Goal: Task Accomplishment & Management: Use online tool/utility

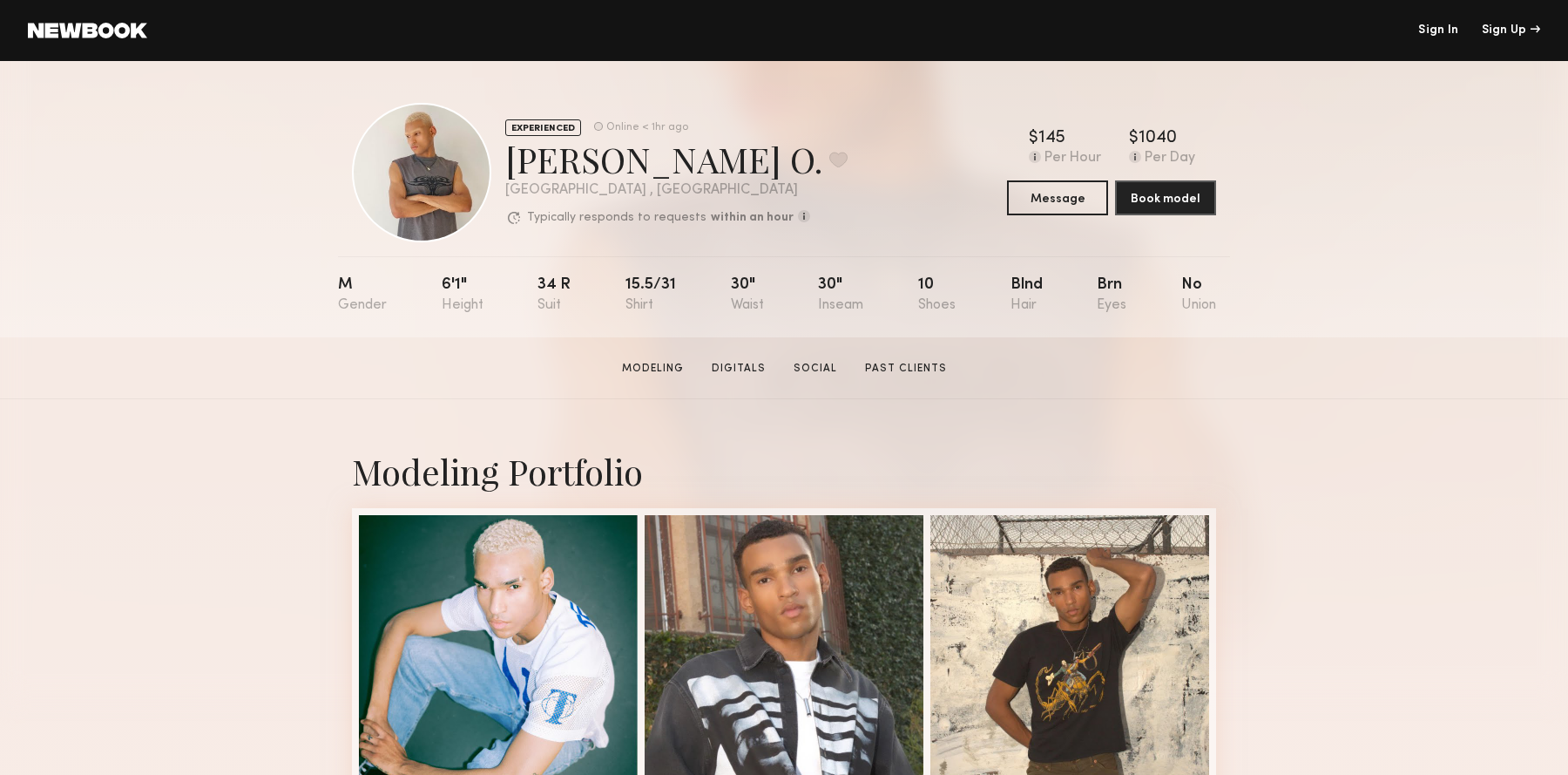
click at [128, 49] on header "Sign In Sign Up" at bounding box center [784, 30] width 1568 height 61
click at [124, 37] on link at bounding box center [87, 31] width 120 height 16
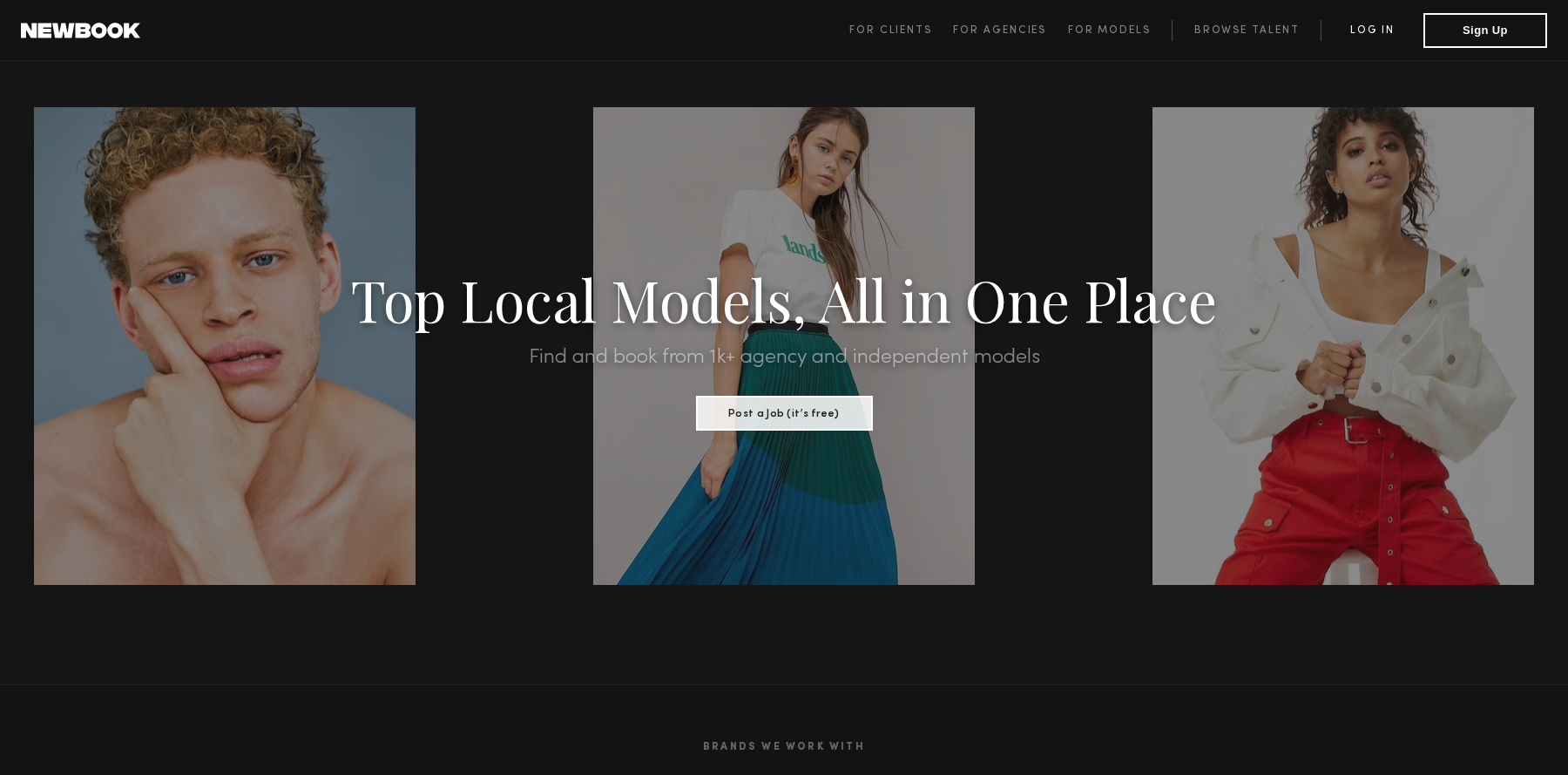
click at [1381, 36] on link "Log in" at bounding box center [1373, 31] width 103 height 21
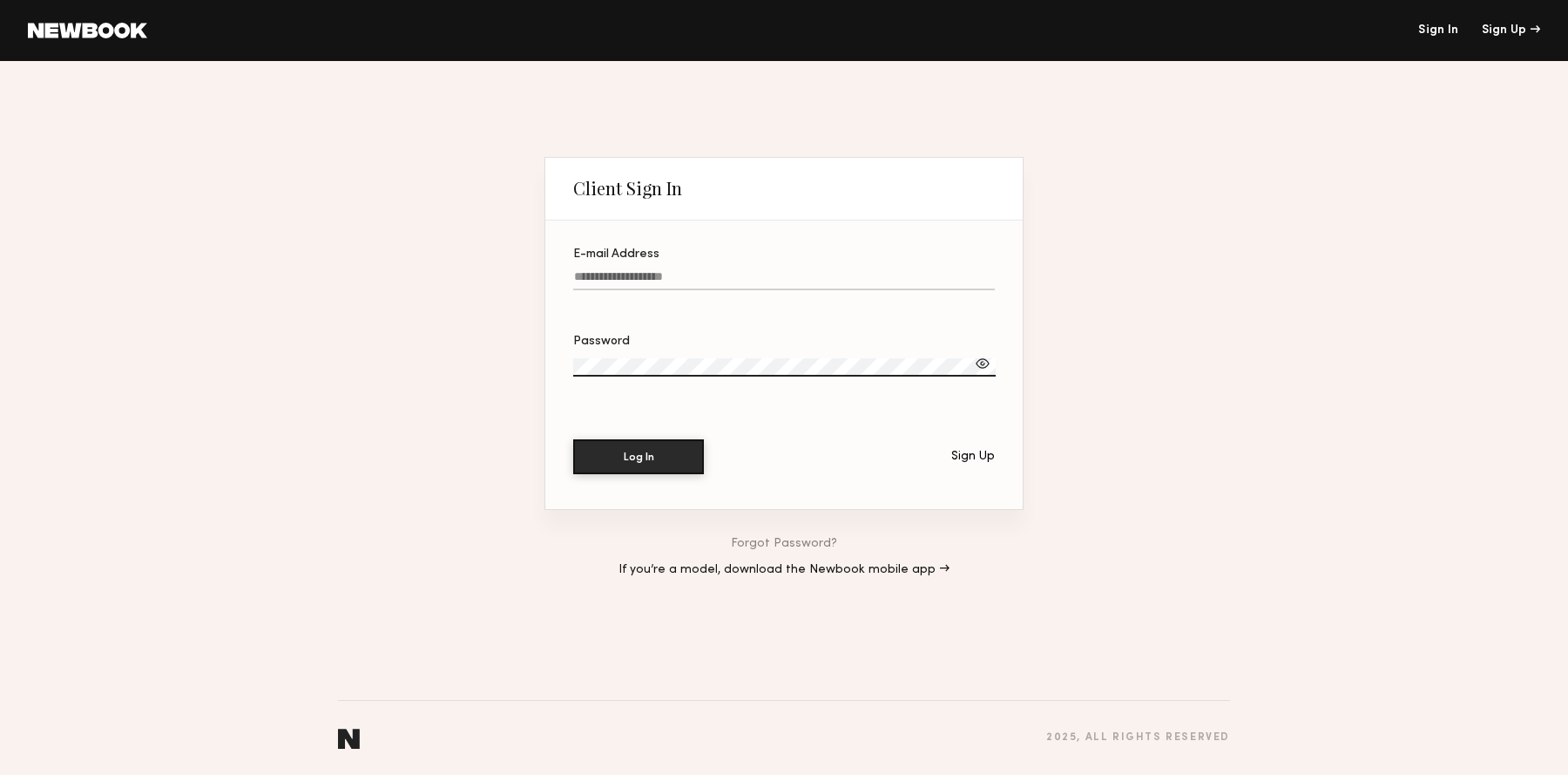
click at [772, 274] on input "E-mail Address" at bounding box center [784, 280] width 422 height 20
type input "**********"
click at [622, 455] on button "Log In" at bounding box center [638, 455] width 130 height 35
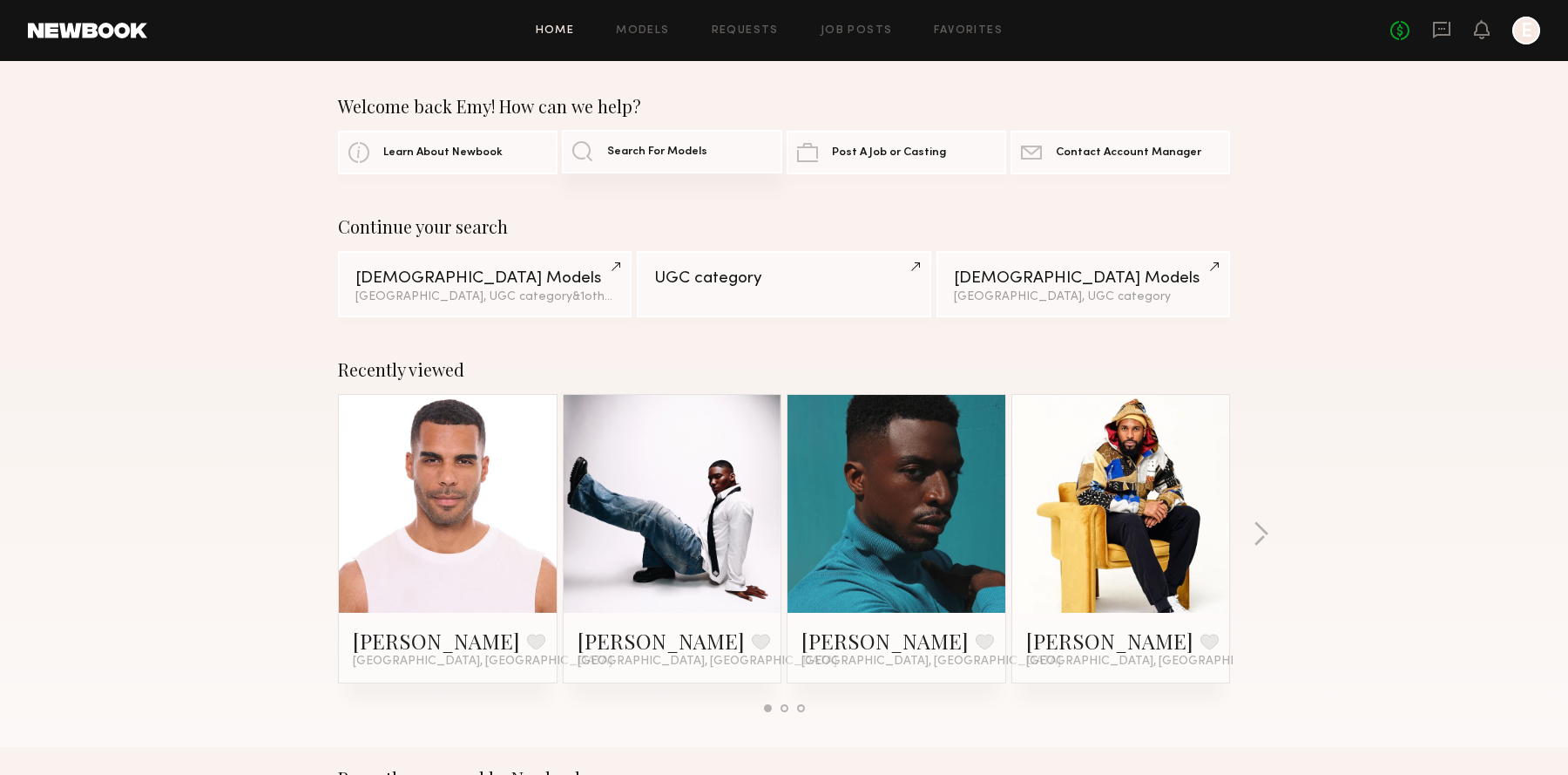
click at [646, 156] on span "Search For Models" at bounding box center [657, 152] width 100 height 12
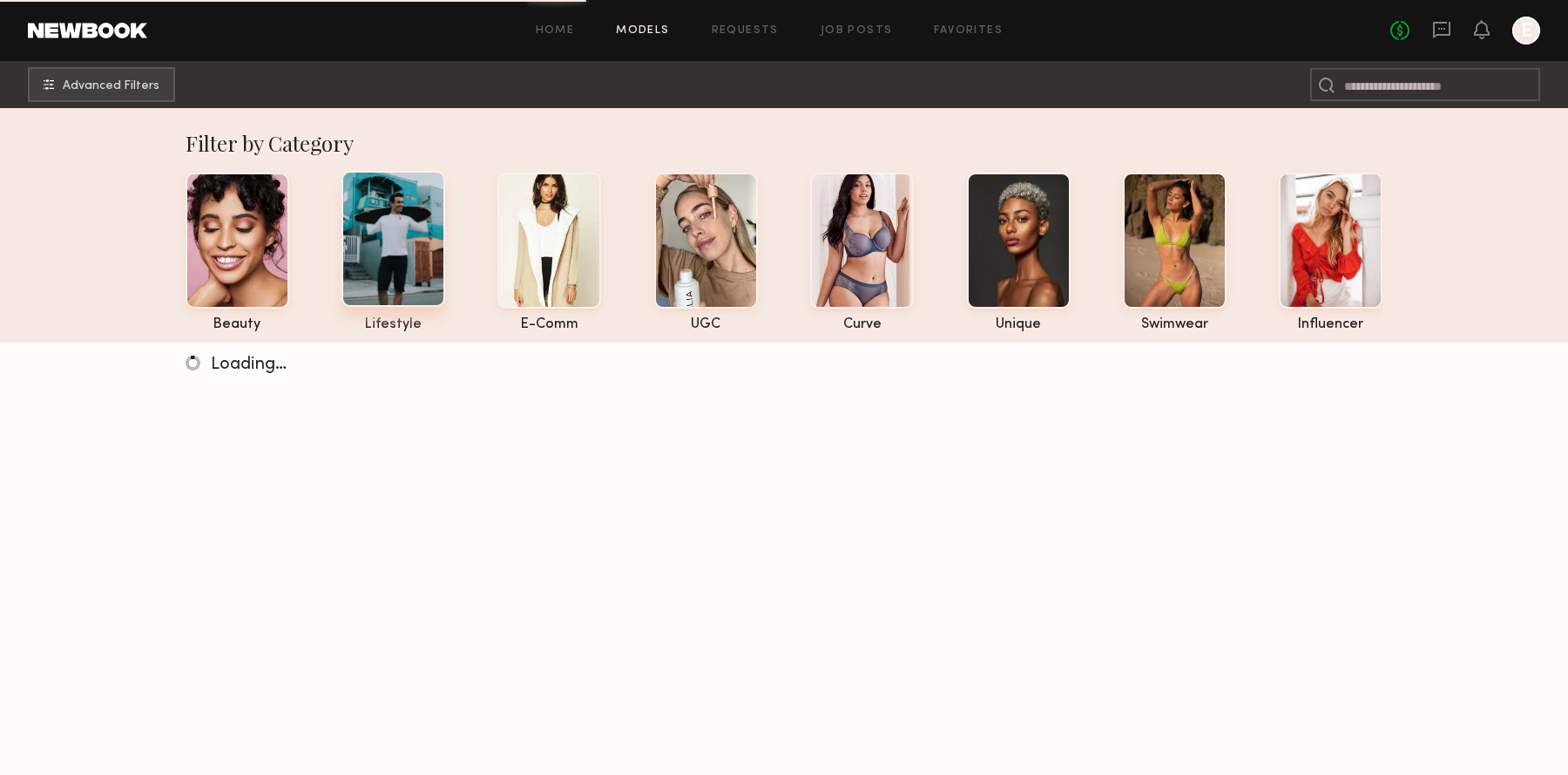
click at [403, 287] on div at bounding box center [393, 238] width 104 height 136
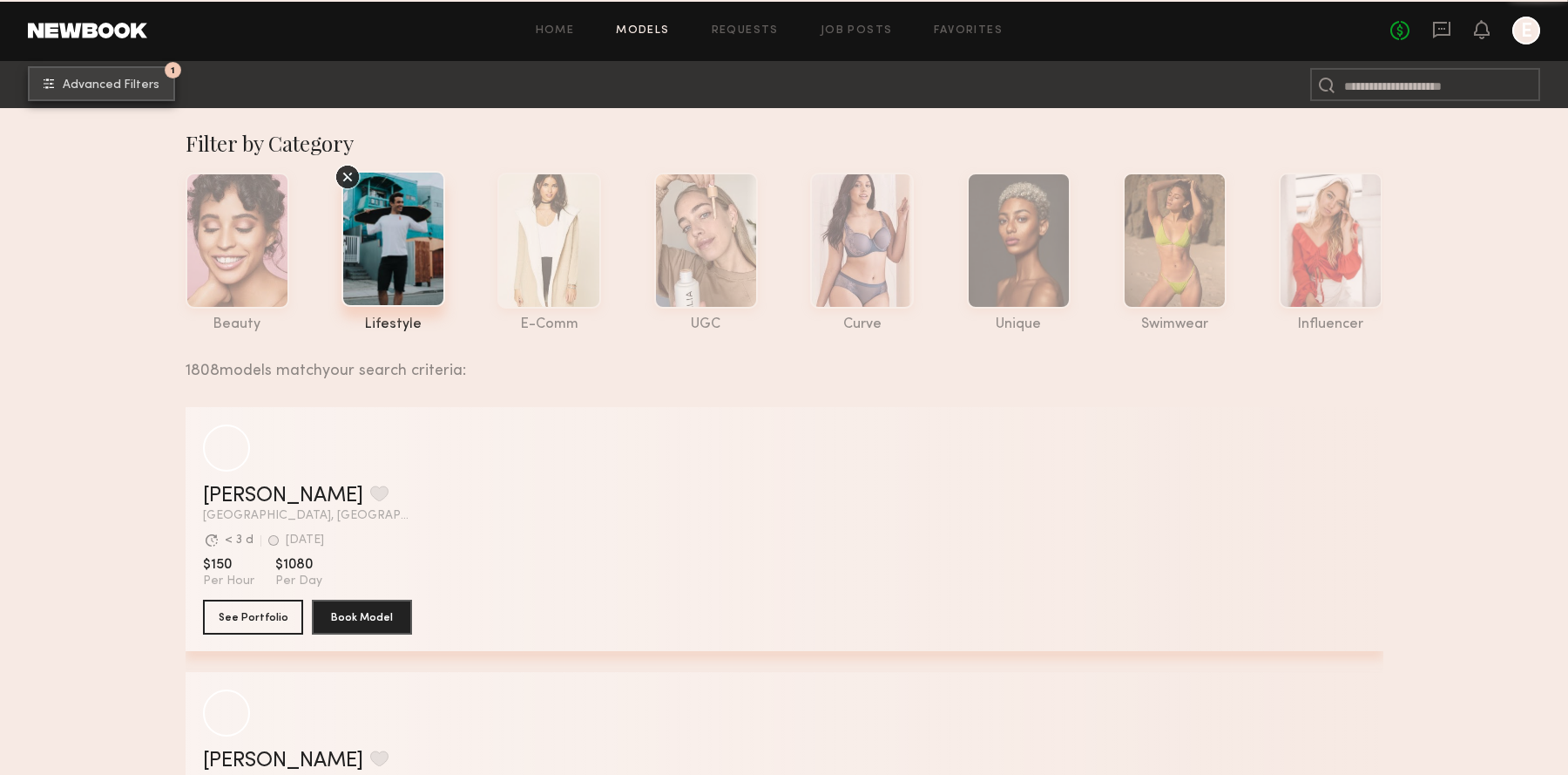
click at [136, 90] on span "Advanced Filters" at bounding box center [111, 85] width 97 height 12
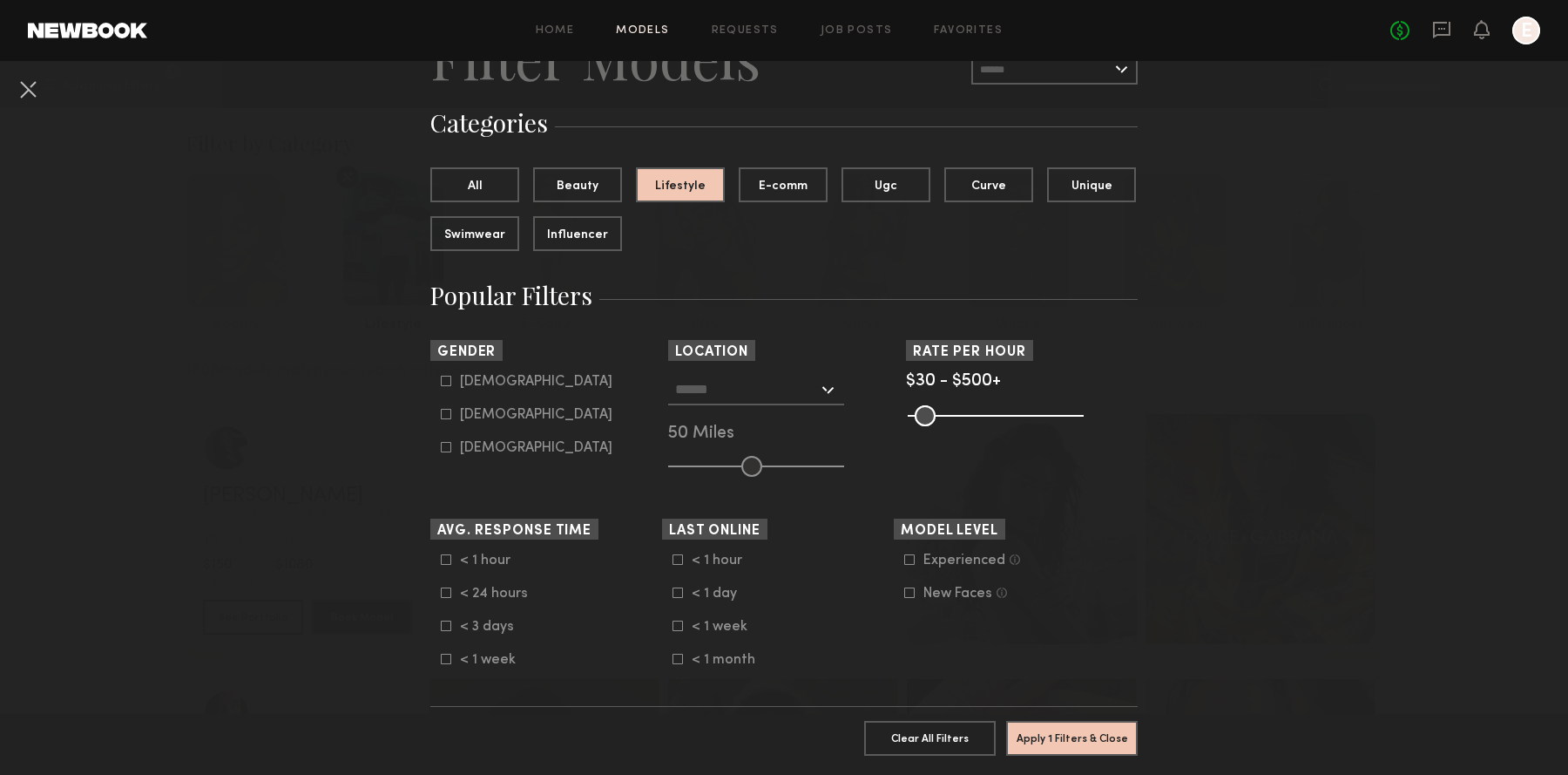
scroll to position [109, 0]
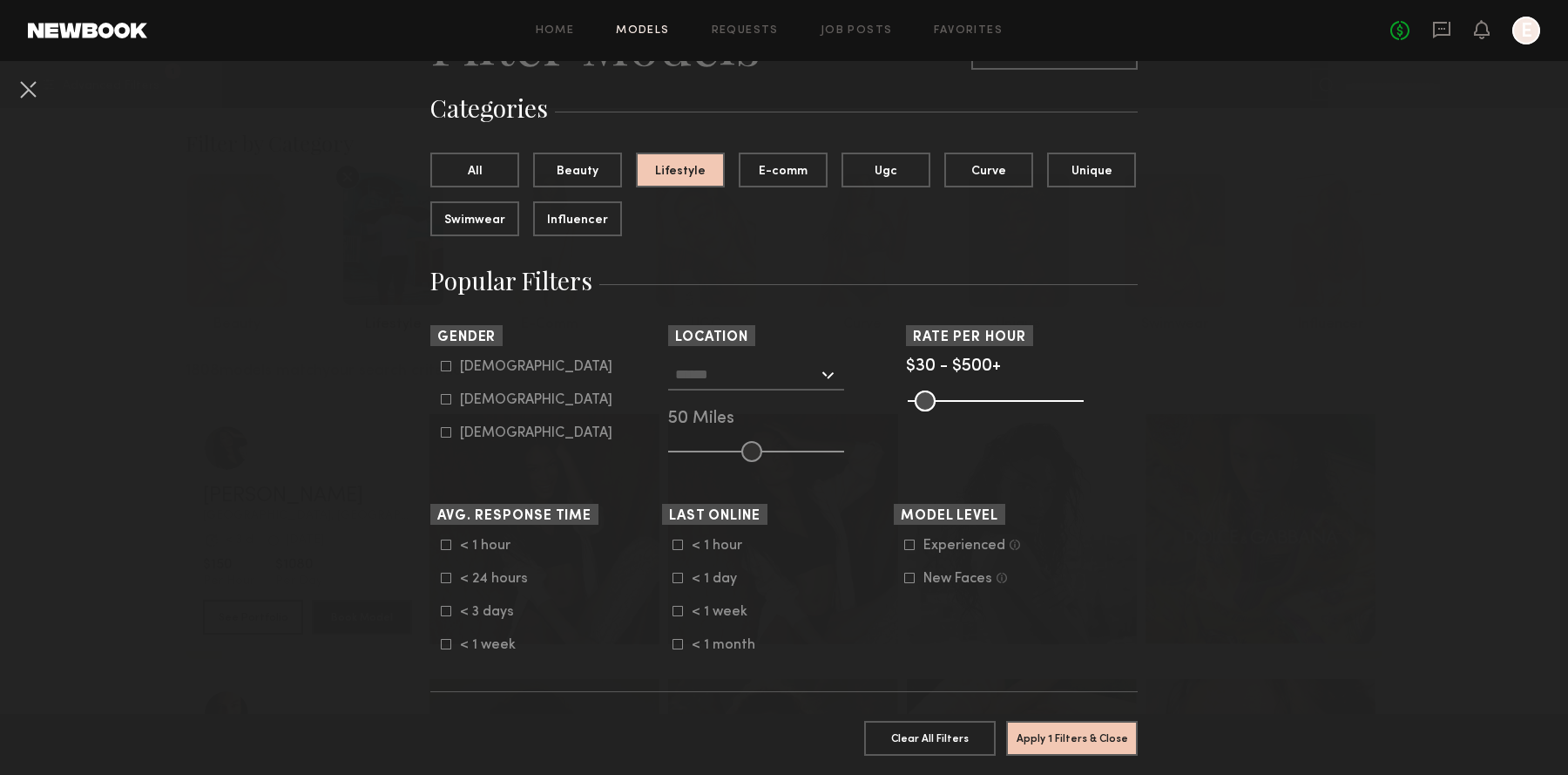
click at [717, 390] on div at bounding box center [756, 375] width 176 height 31
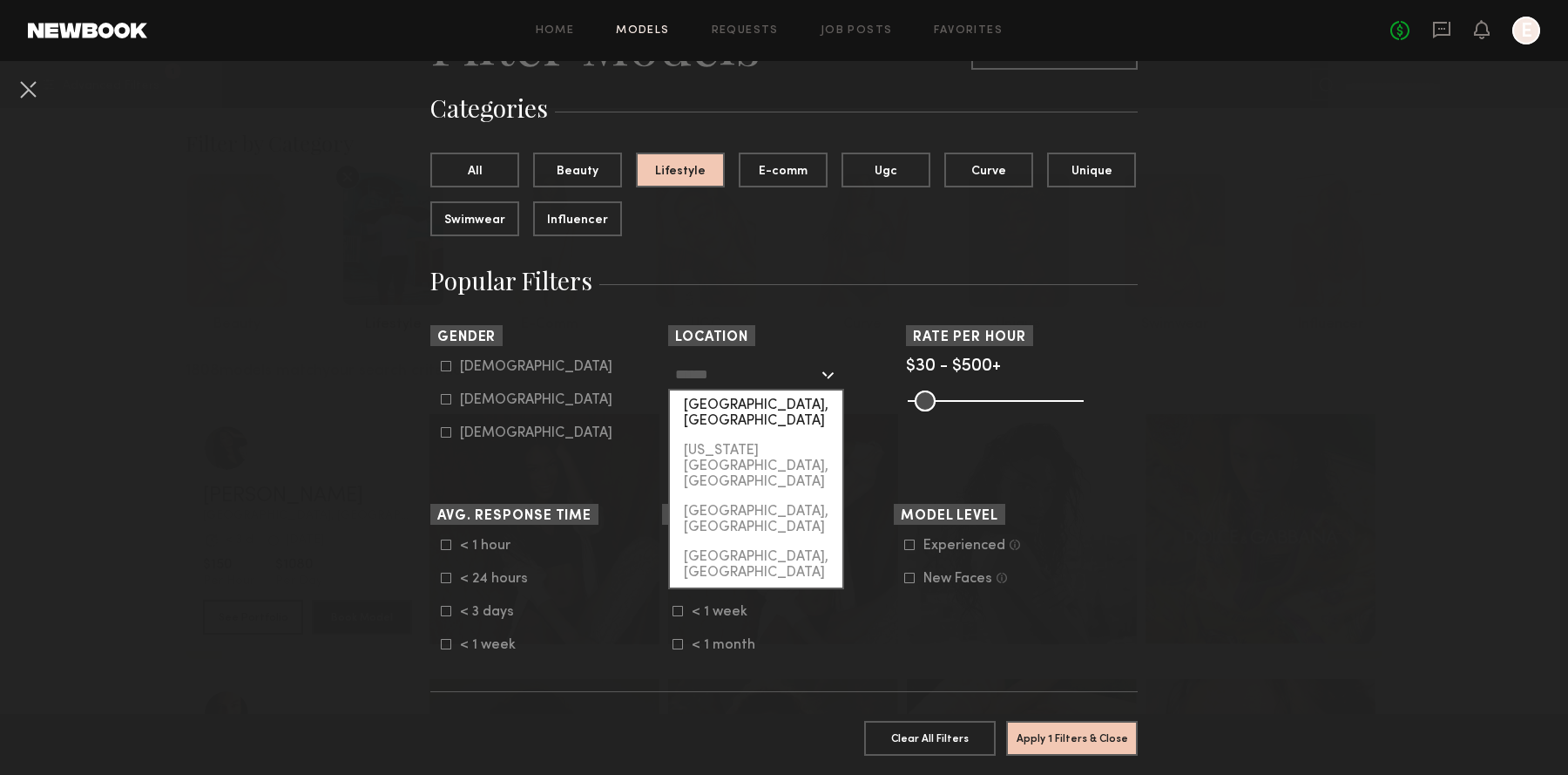
click at [712, 416] on div "[GEOGRAPHIC_DATA], [GEOGRAPHIC_DATA]" at bounding box center [756, 413] width 172 height 45
type input "**********"
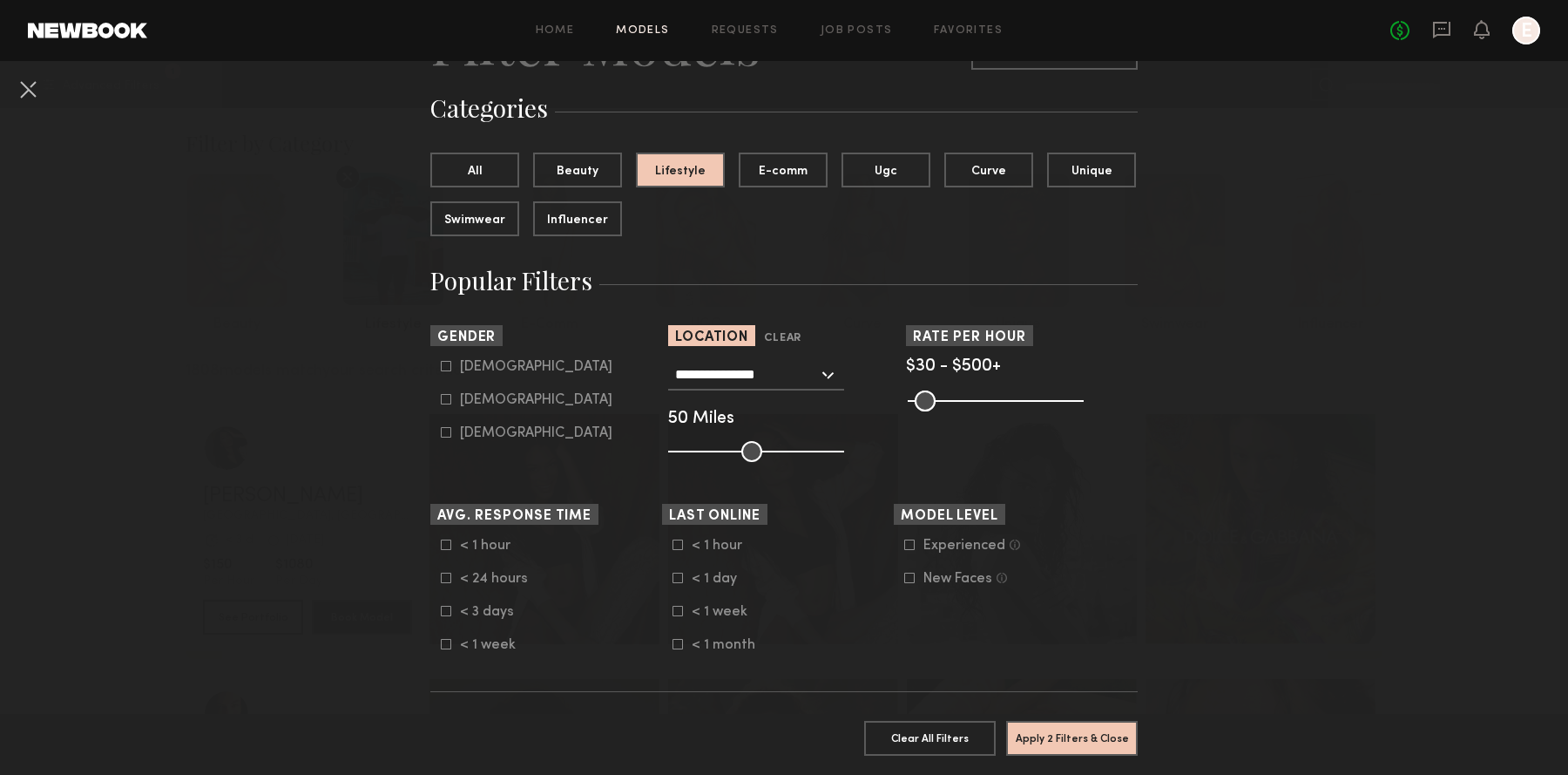
click at [468, 398] on div "Female" at bounding box center [536, 400] width 153 height 11
type input "**"
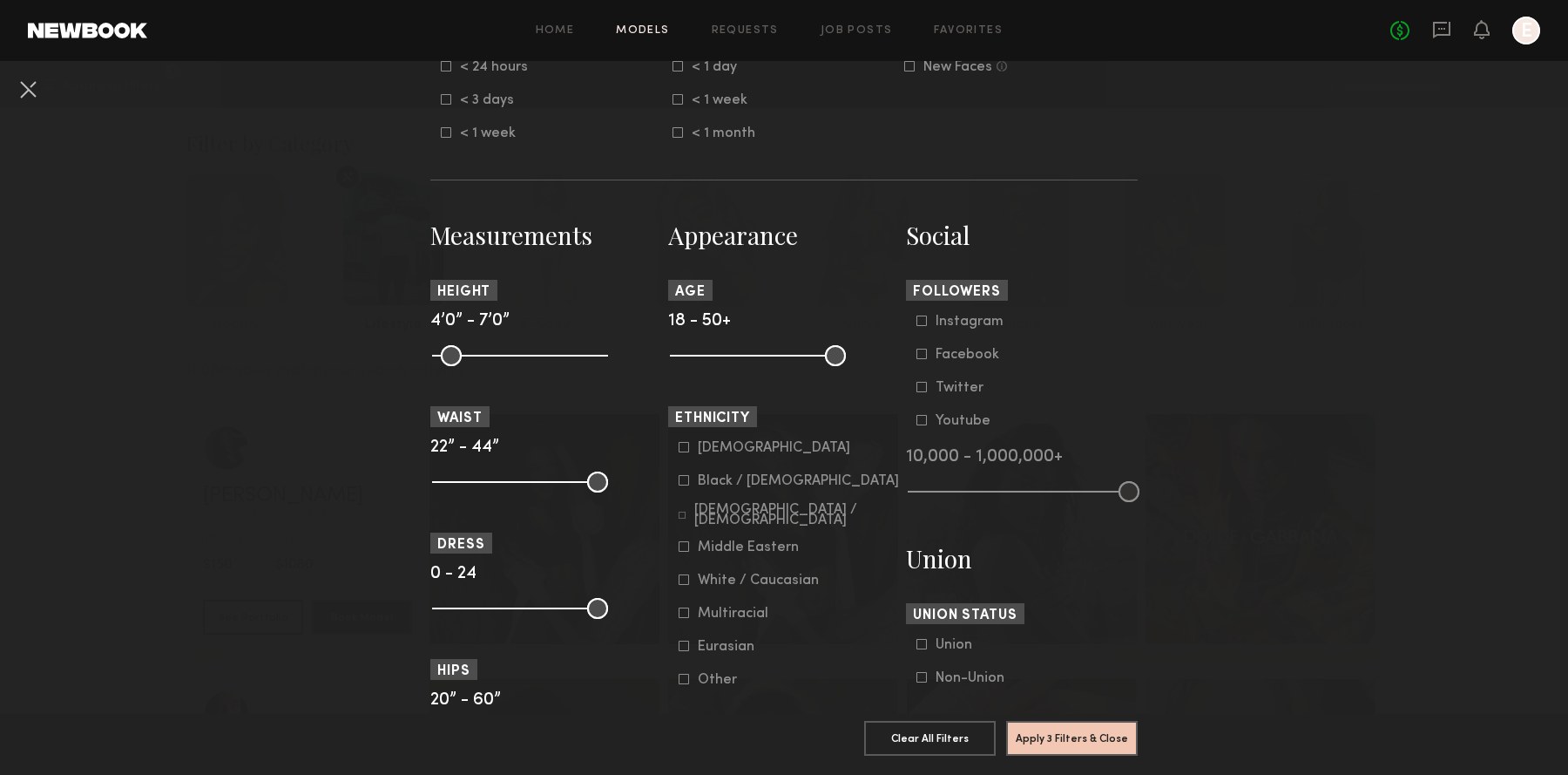
scroll to position [623, 0]
click at [1035, 741] on button "Apply 3 Filters & Close" at bounding box center [1072, 737] width 131 height 35
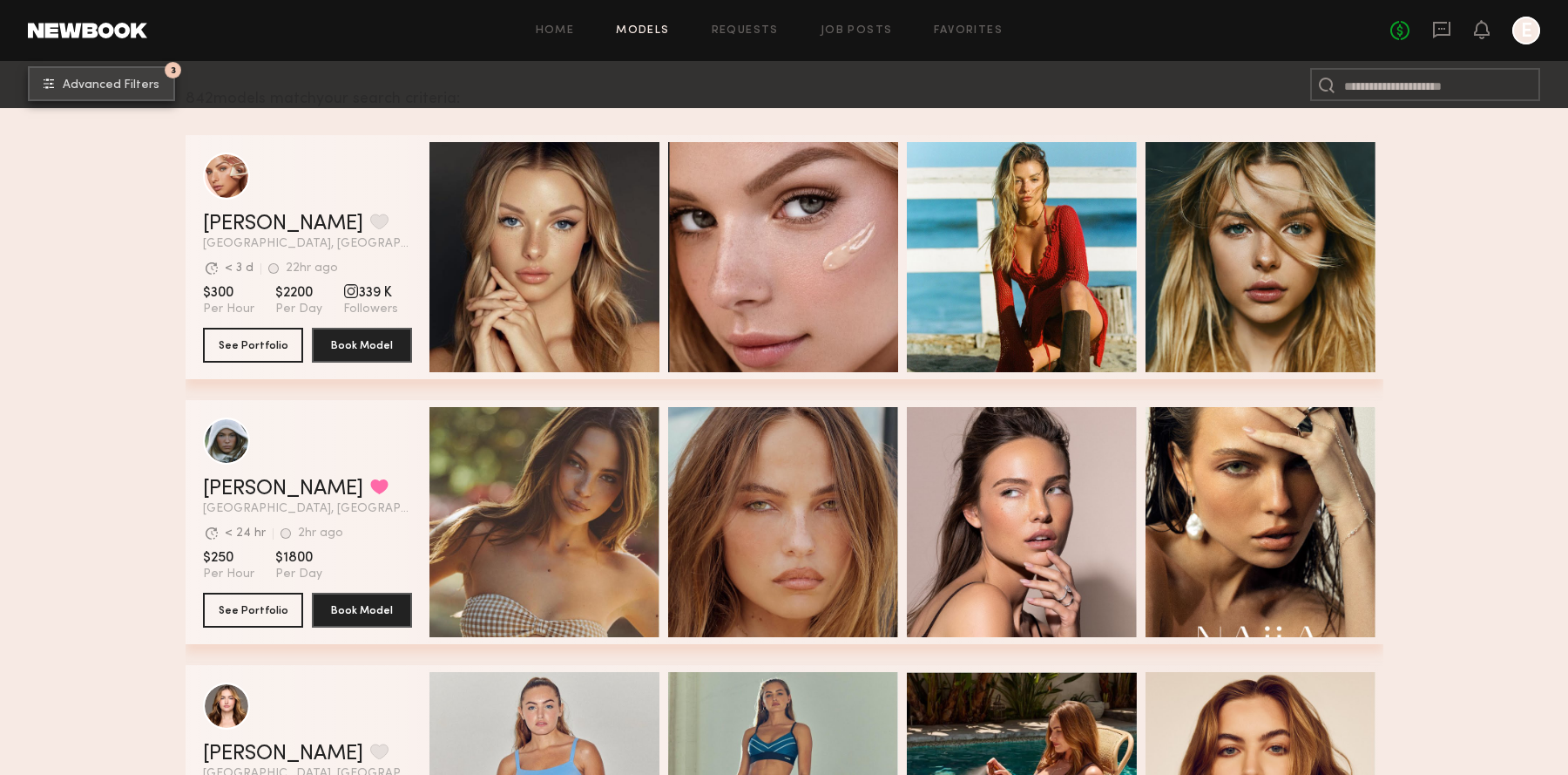
scroll to position [267, 0]
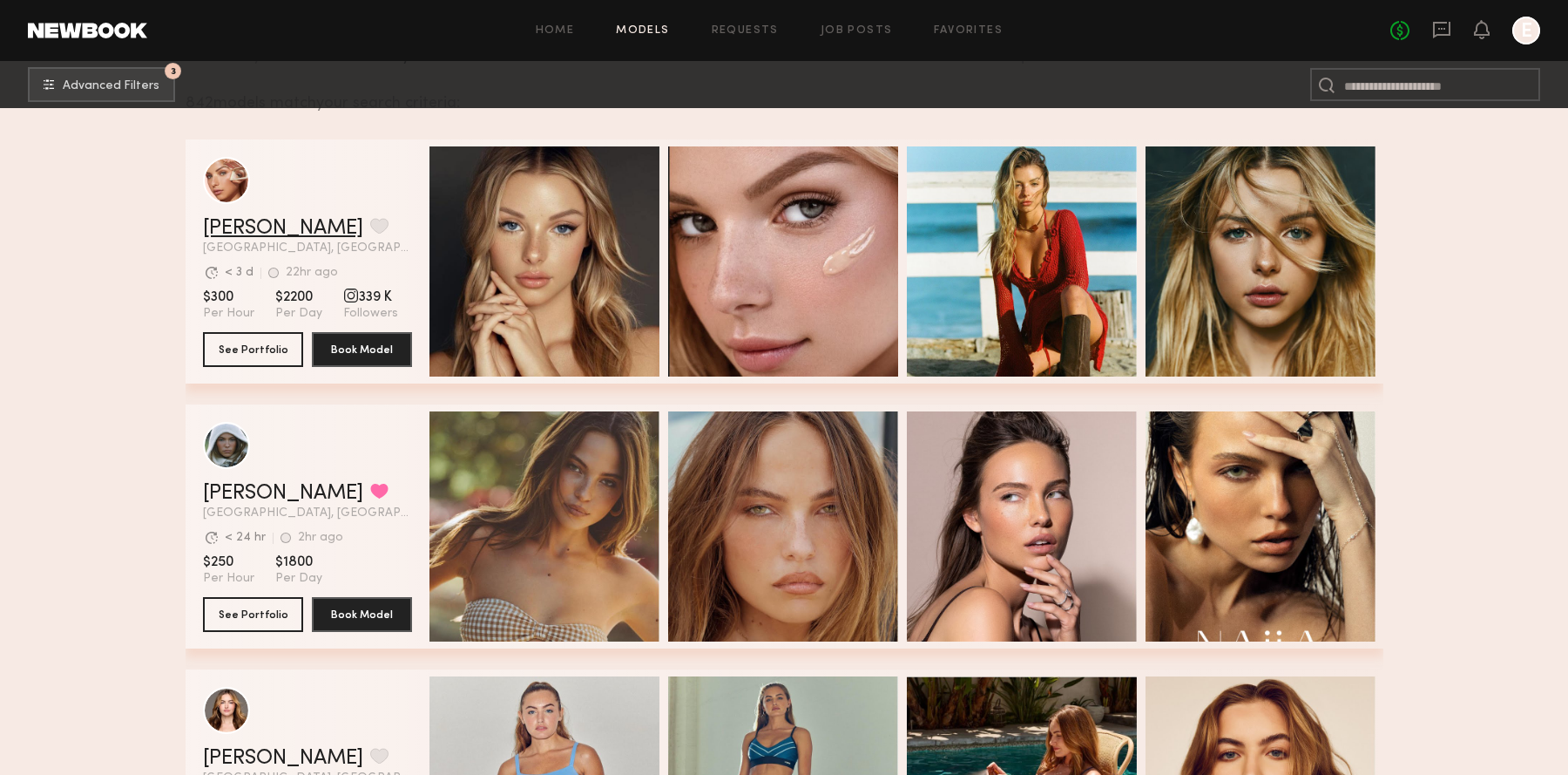
click at [267, 237] on link "Madison T." at bounding box center [283, 228] width 161 height 21
click at [272, 496] on link "Mallory P." at bounding box center [283, 494] width 161 height 21
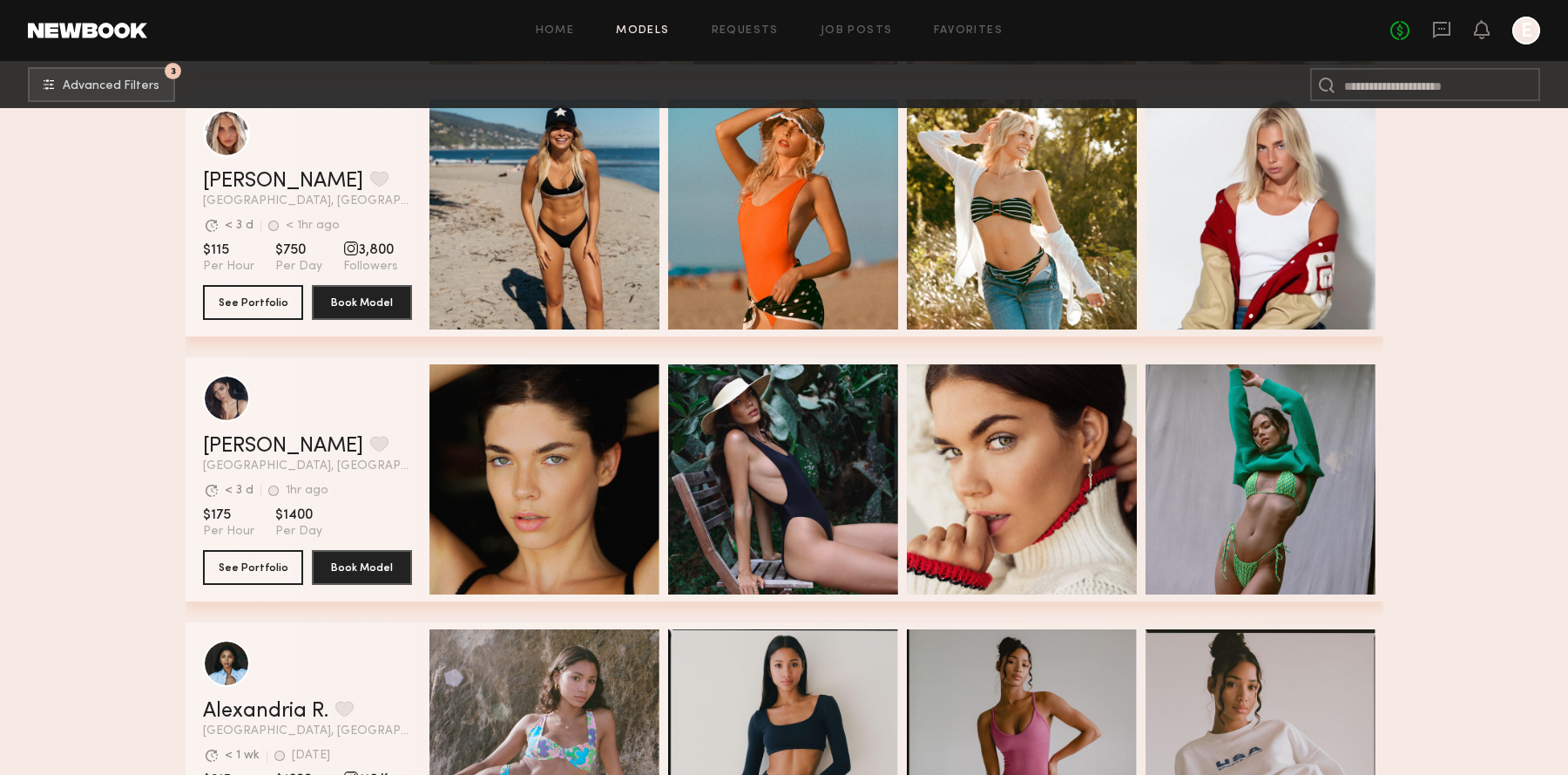
scroll to position [1901, 0]
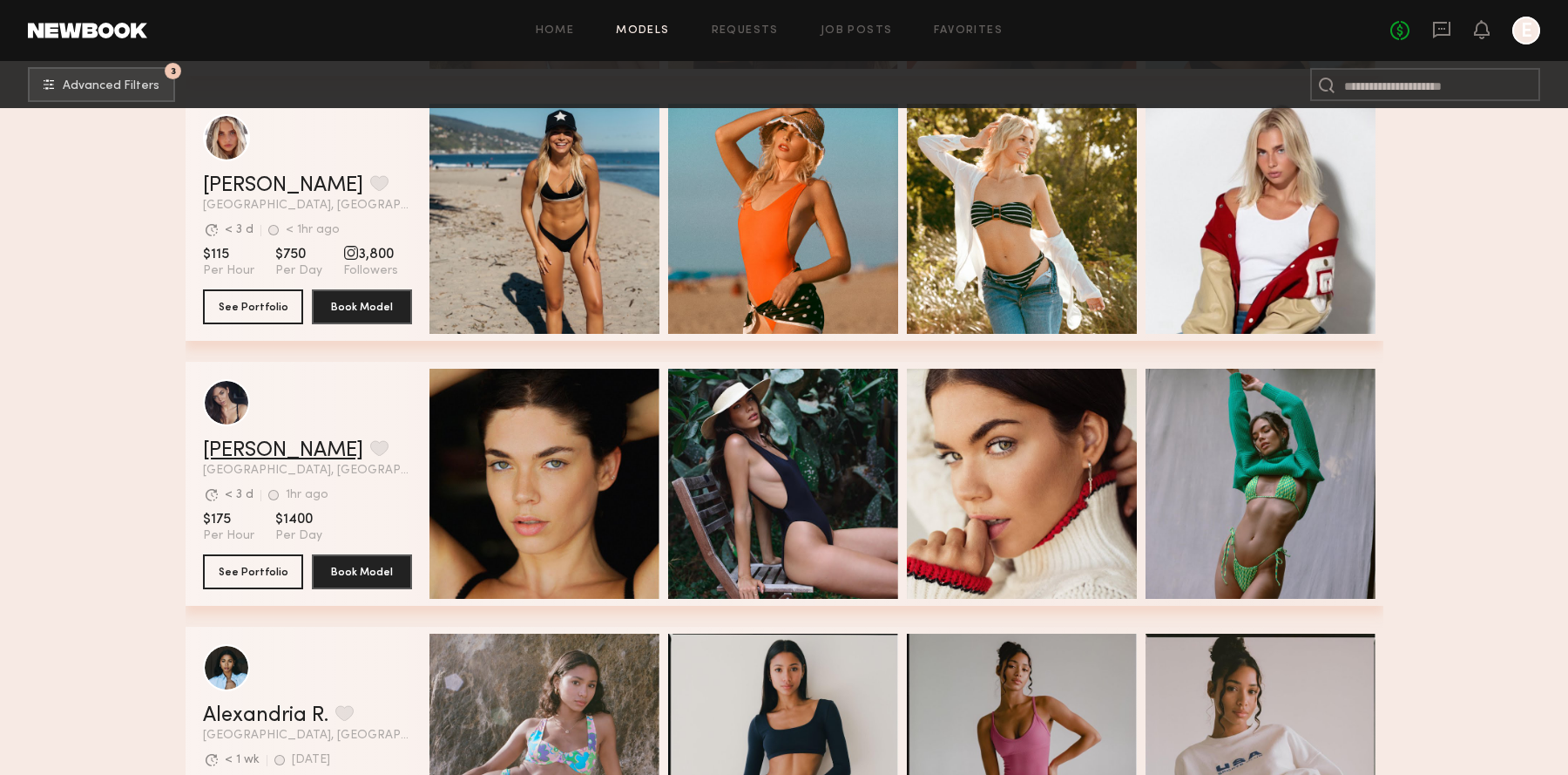
click at [248, 445] on link "Aarika W." at bounding box center [283, 451] width 161 height 21
click at [247, 198] on div "Allea S. Favorite Los Angeles, CA Avg. request response time < 3 d < 1hr ago La…" at bounding box center [308, 193] width 209 height 36
click at [221, 181] on link "Allea S." at bounding box center [283, 186] width 161 height 21
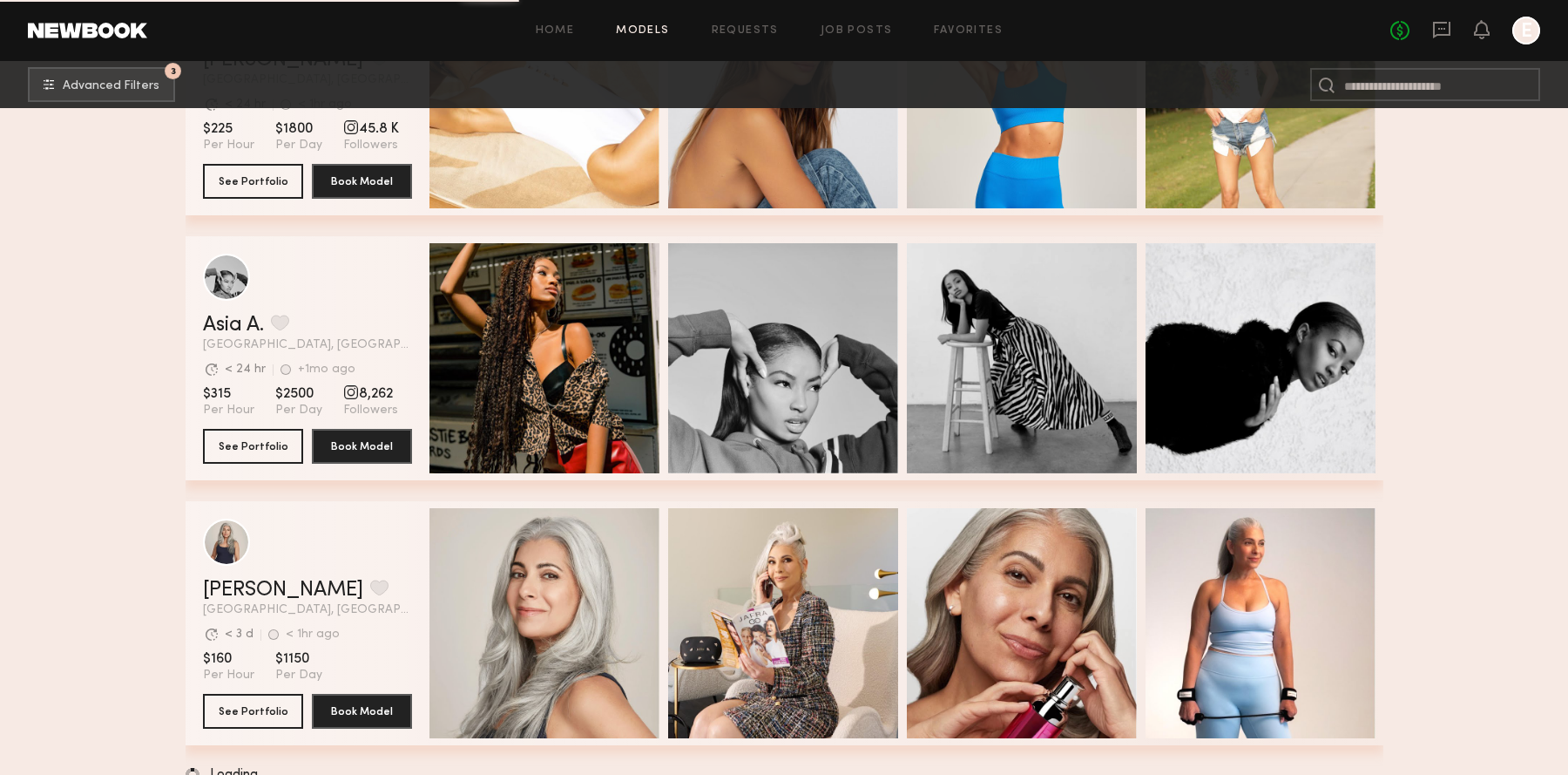
scroll to position [2858, 0]
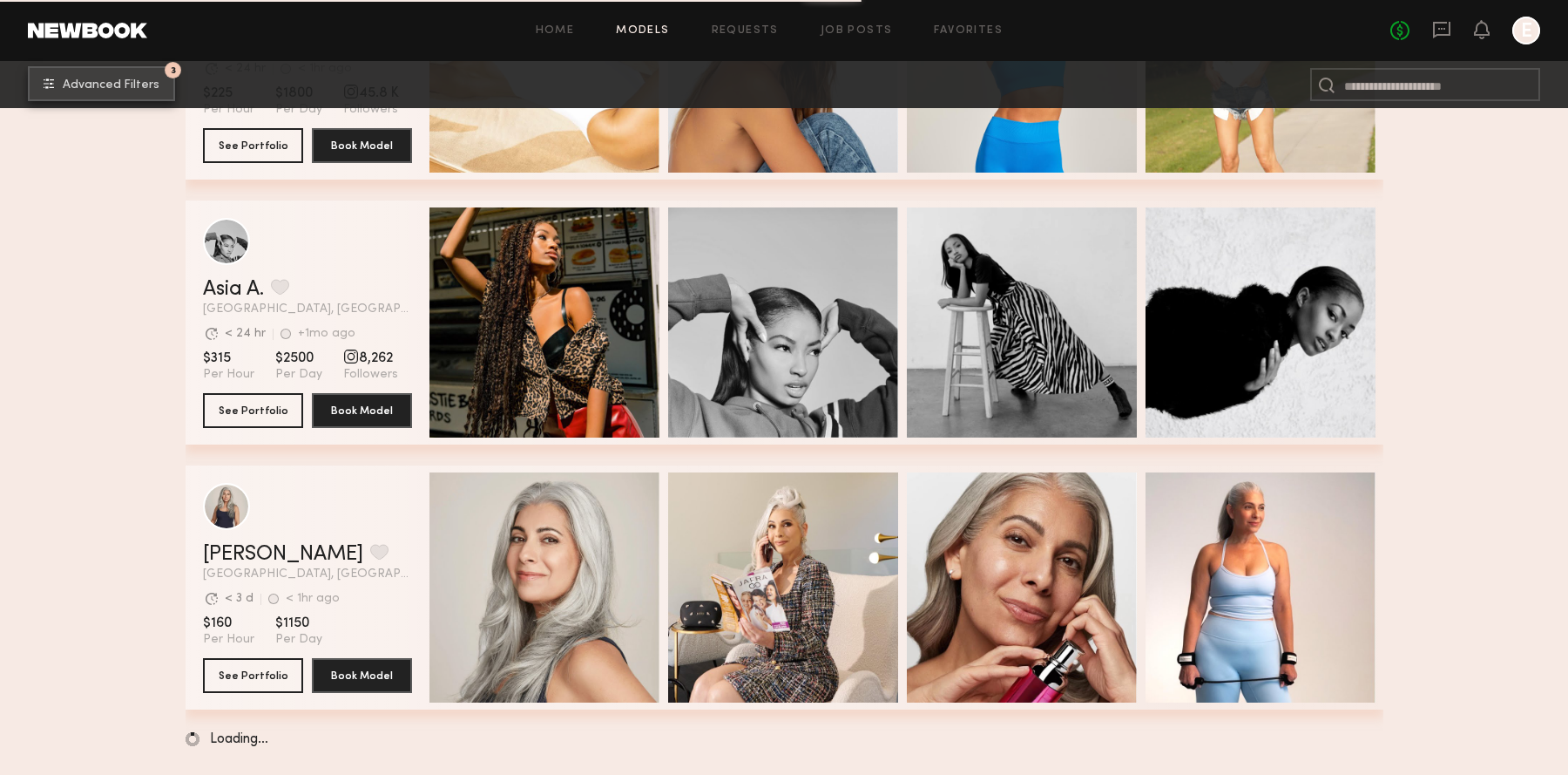
click at [130, 80] on span "Advanced Filters" at bounding box center [111, 85] width 97 height 12
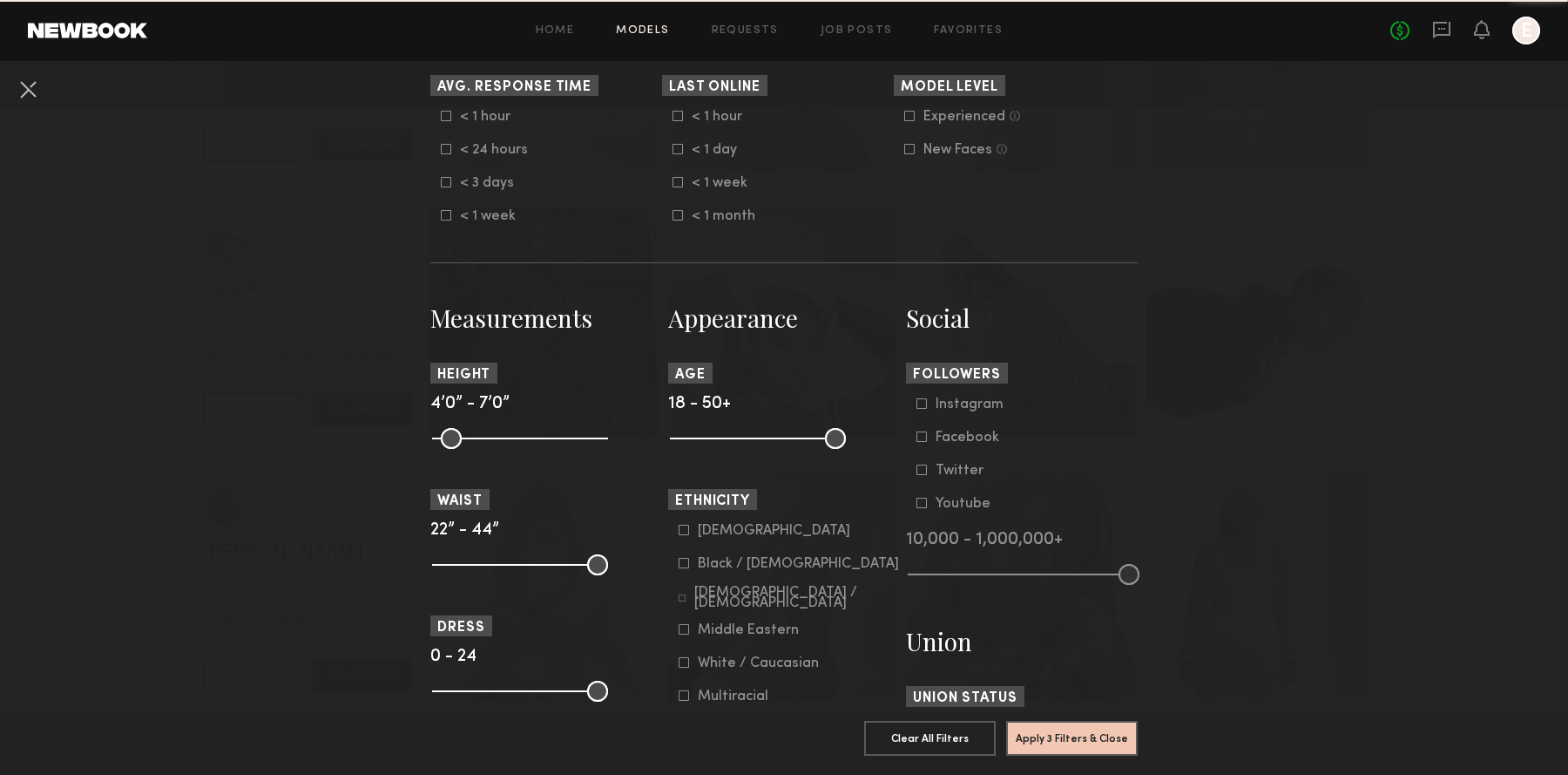
scroll to position [604, 0]
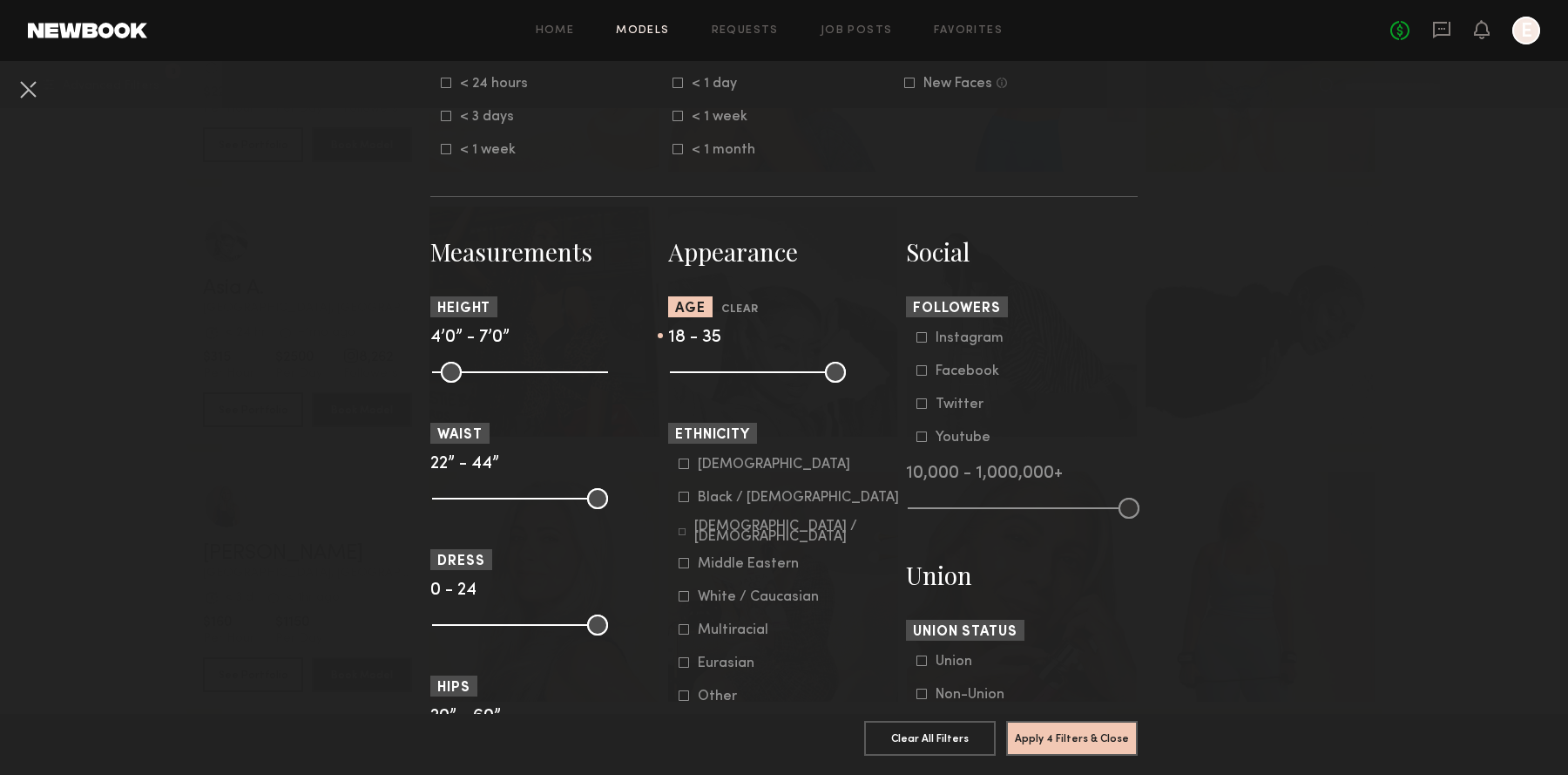
drag, startPoint x: 835, startPoint y: 377, endPoint x: 762, endPoint y: 378, distance: 73.0
type input "**"
click at [762, 378] on input "range" at bounding box center [758, 372] width 176 height 21
drag, startPoint x: 675, startPoint y: 373, endPoint x: 698, endPoint y: 374, distance: 23.0
type input "**"
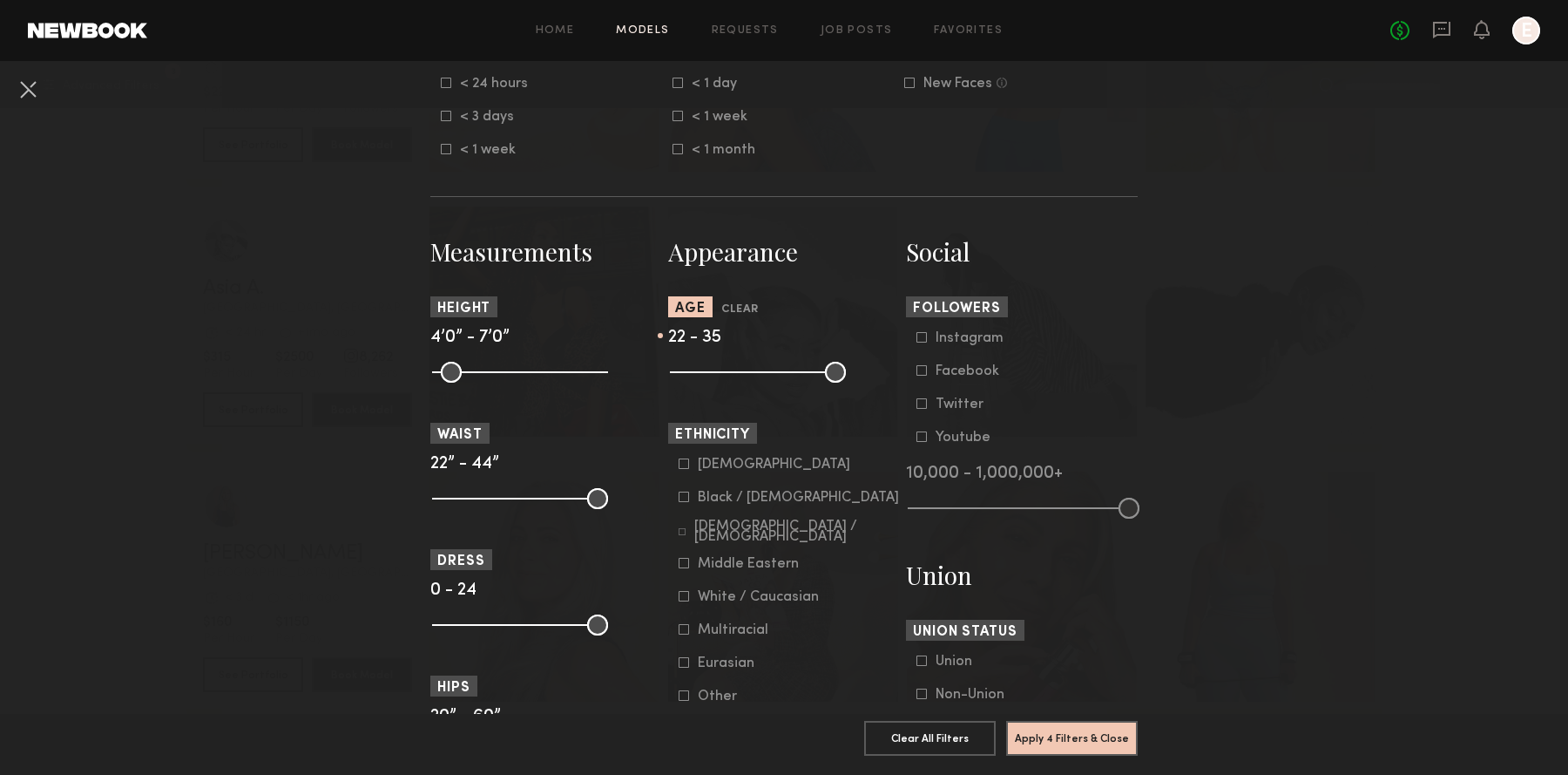
click at [698, 374] on input "range" at bounding box center [758, 372] width 176 height 21
click at [1070, 738] on button "Apply 4 Filters & Close" at bounding box center [1072, 737] width 131 height 35
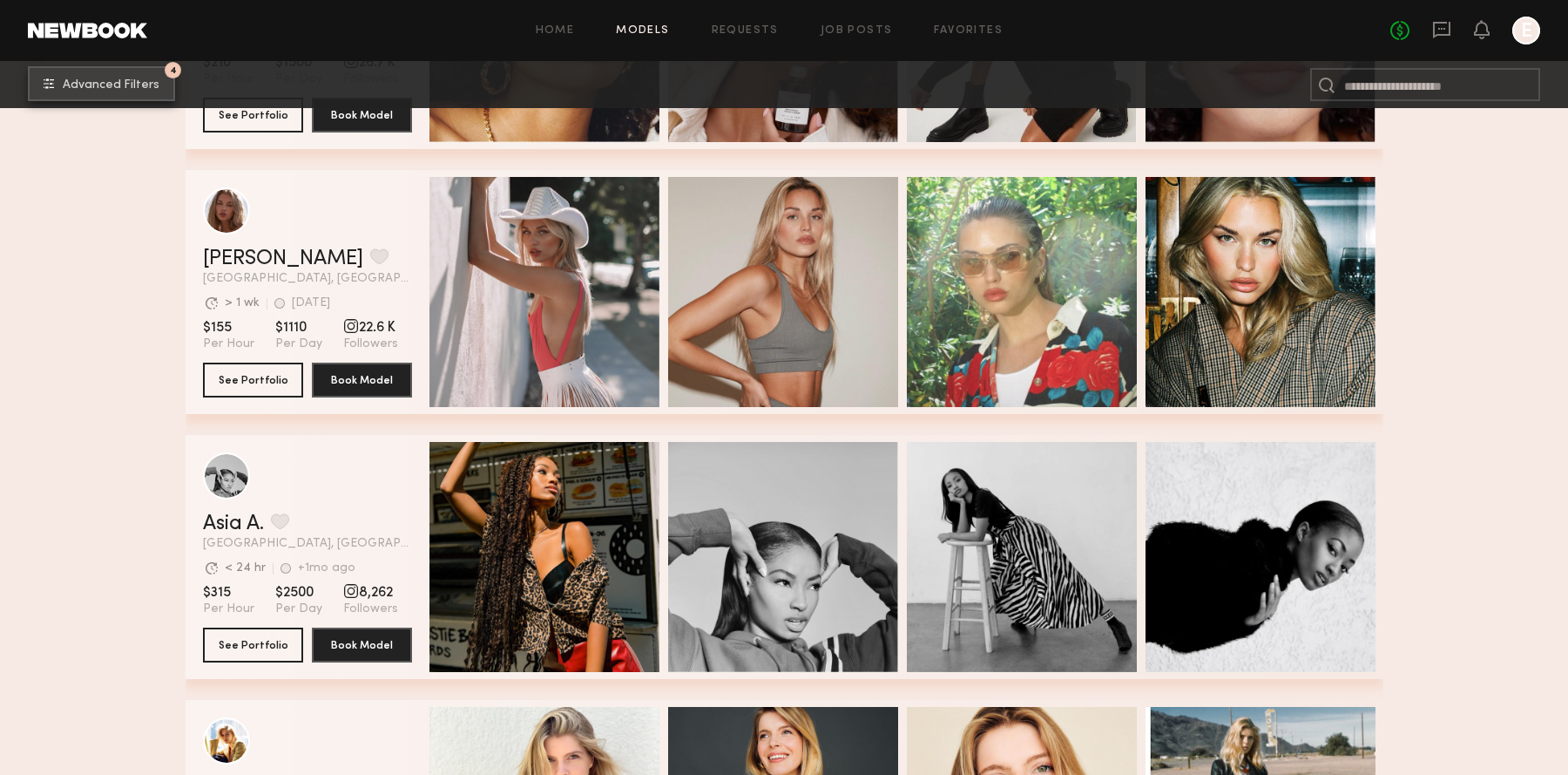
scroll to position [503, 0]
click at [240, 261] on link "Emma V." at bounding box center [283, 258] width 161 height 21
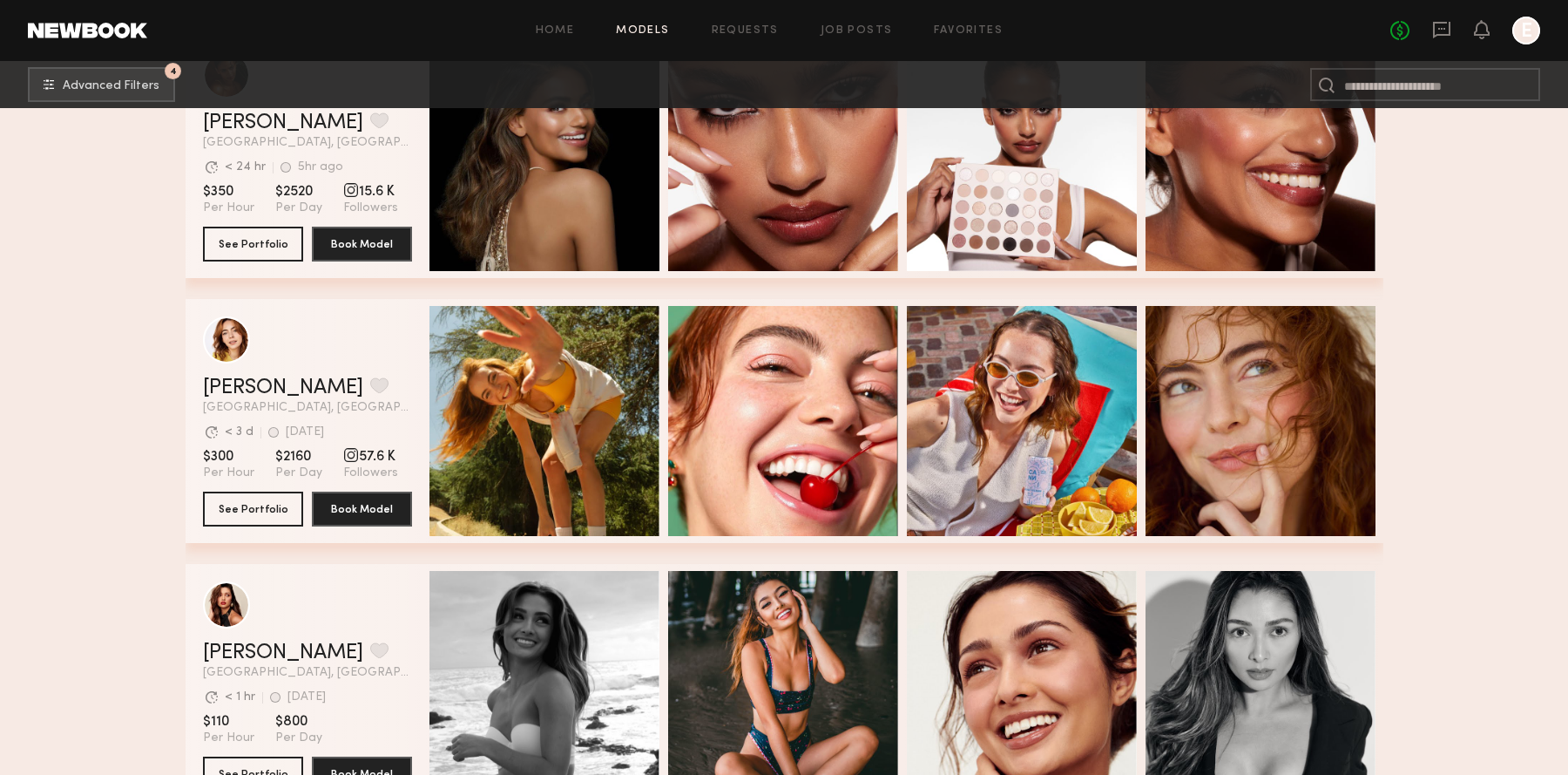
scroll to position [1714, 0]
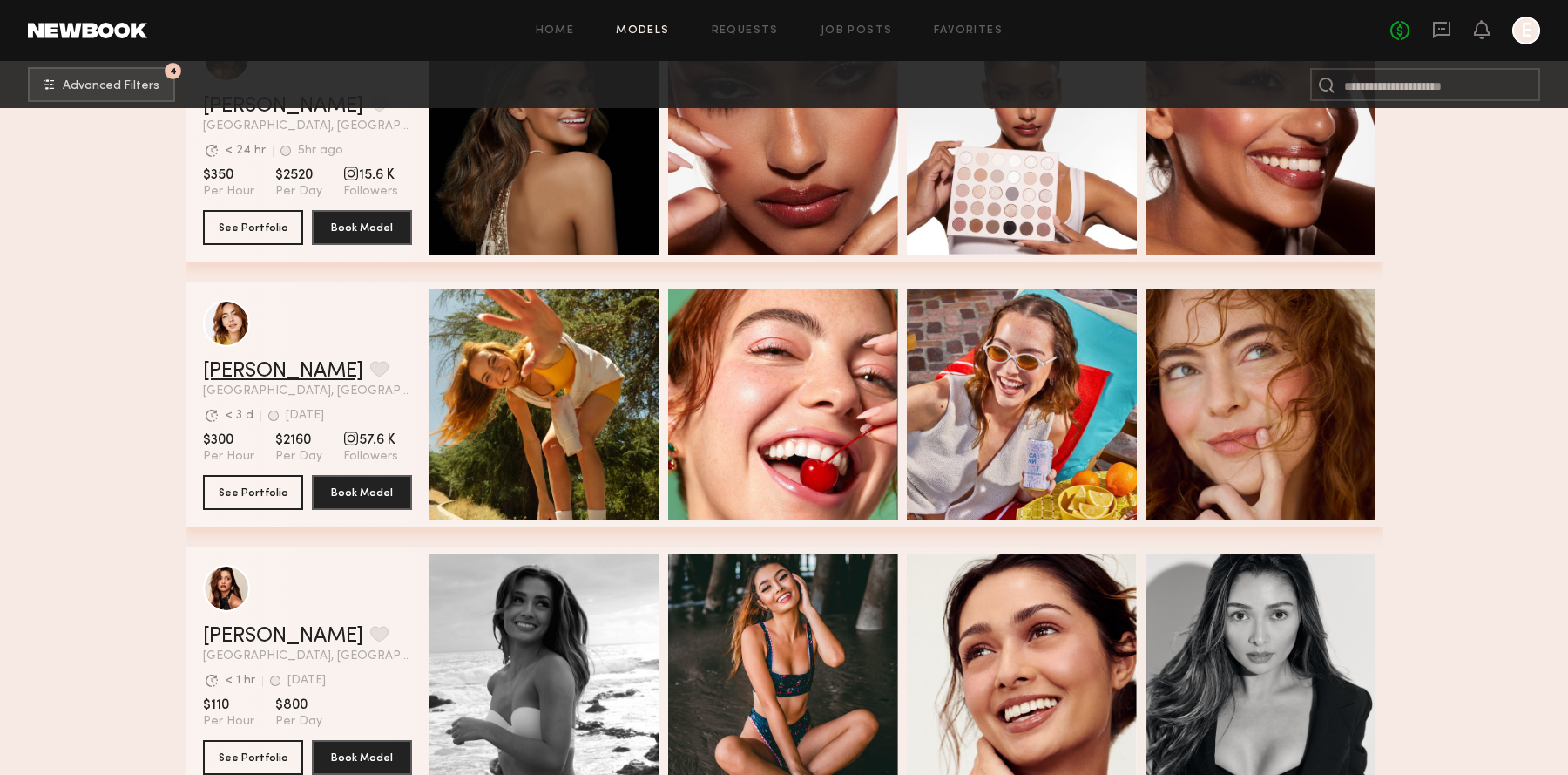
click at [246, 368] on link "[PERSON_NAME]" at bounding box center [283, 372] width 161 height 21
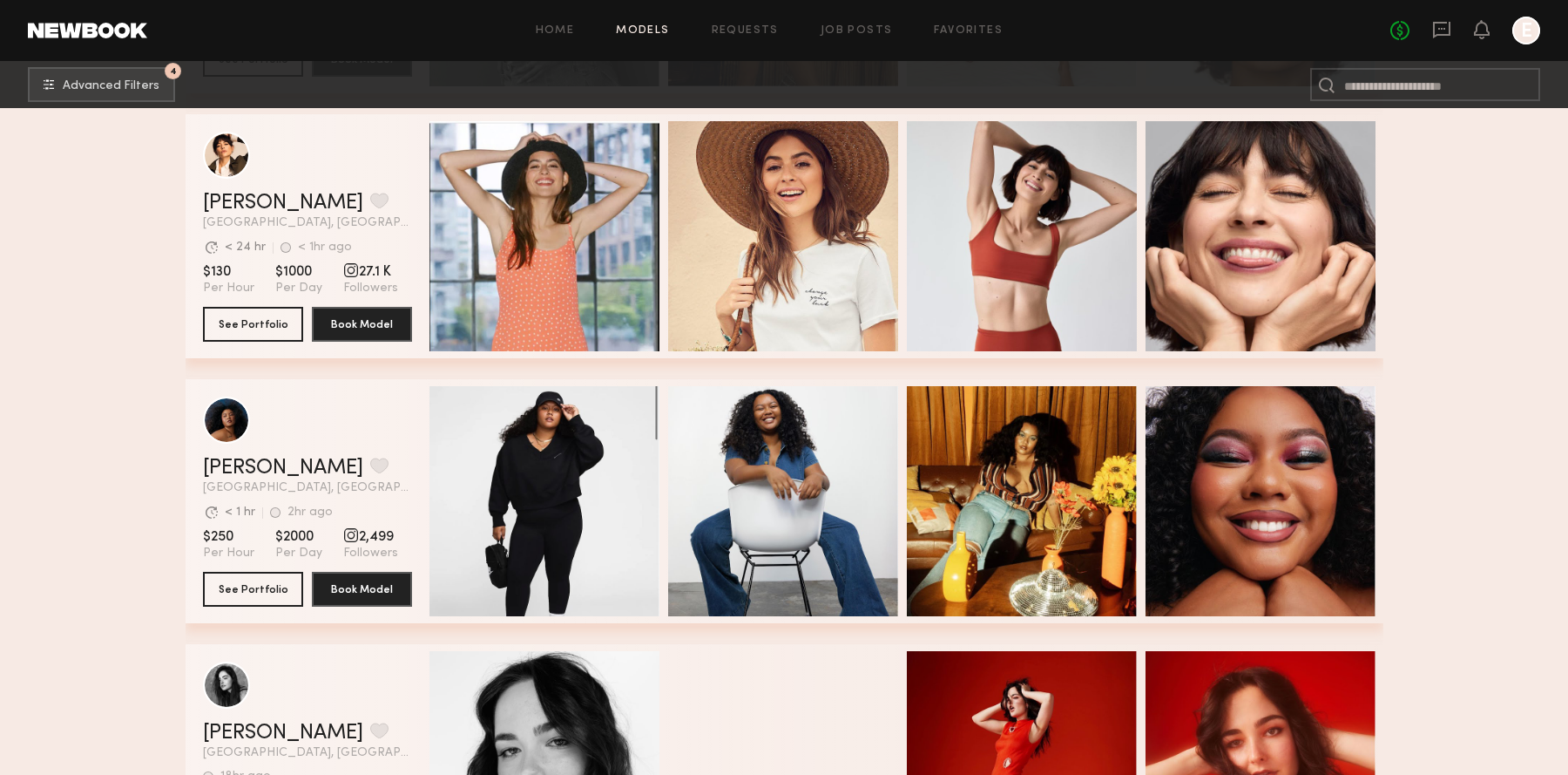
scroll to position [3739, 0]
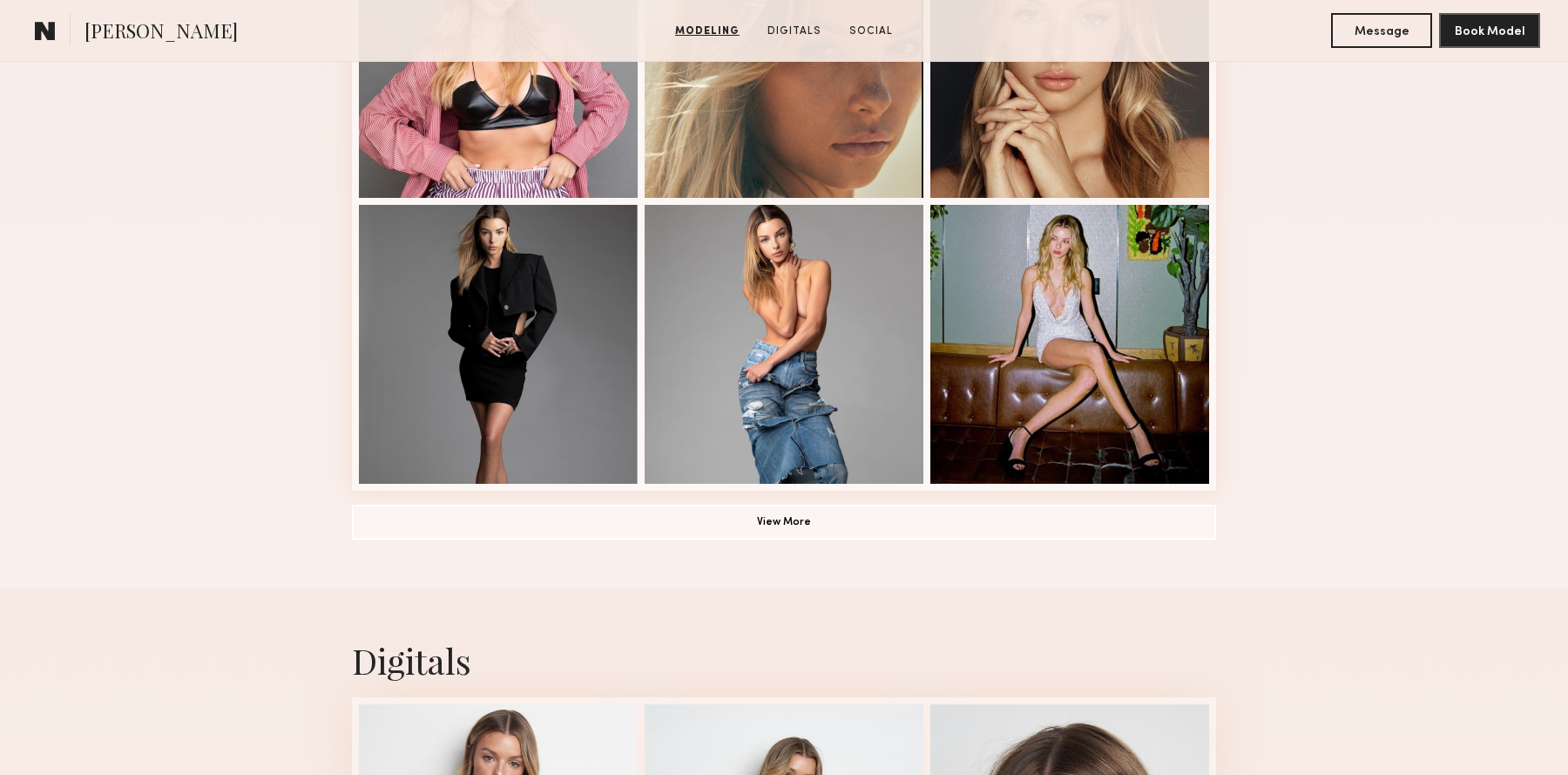
scroll to position [1169, 0]
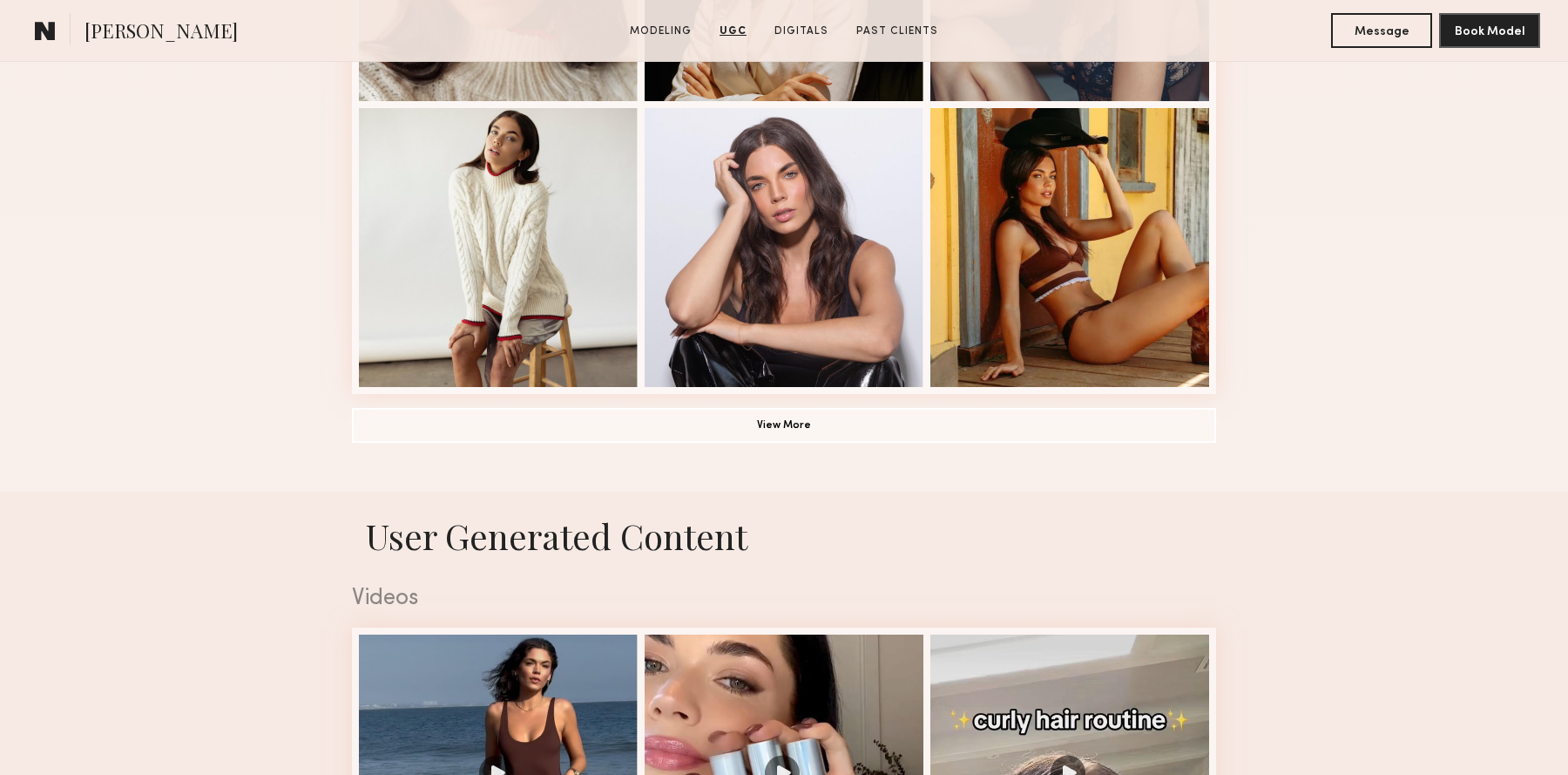
scroll to position [1044, 0]
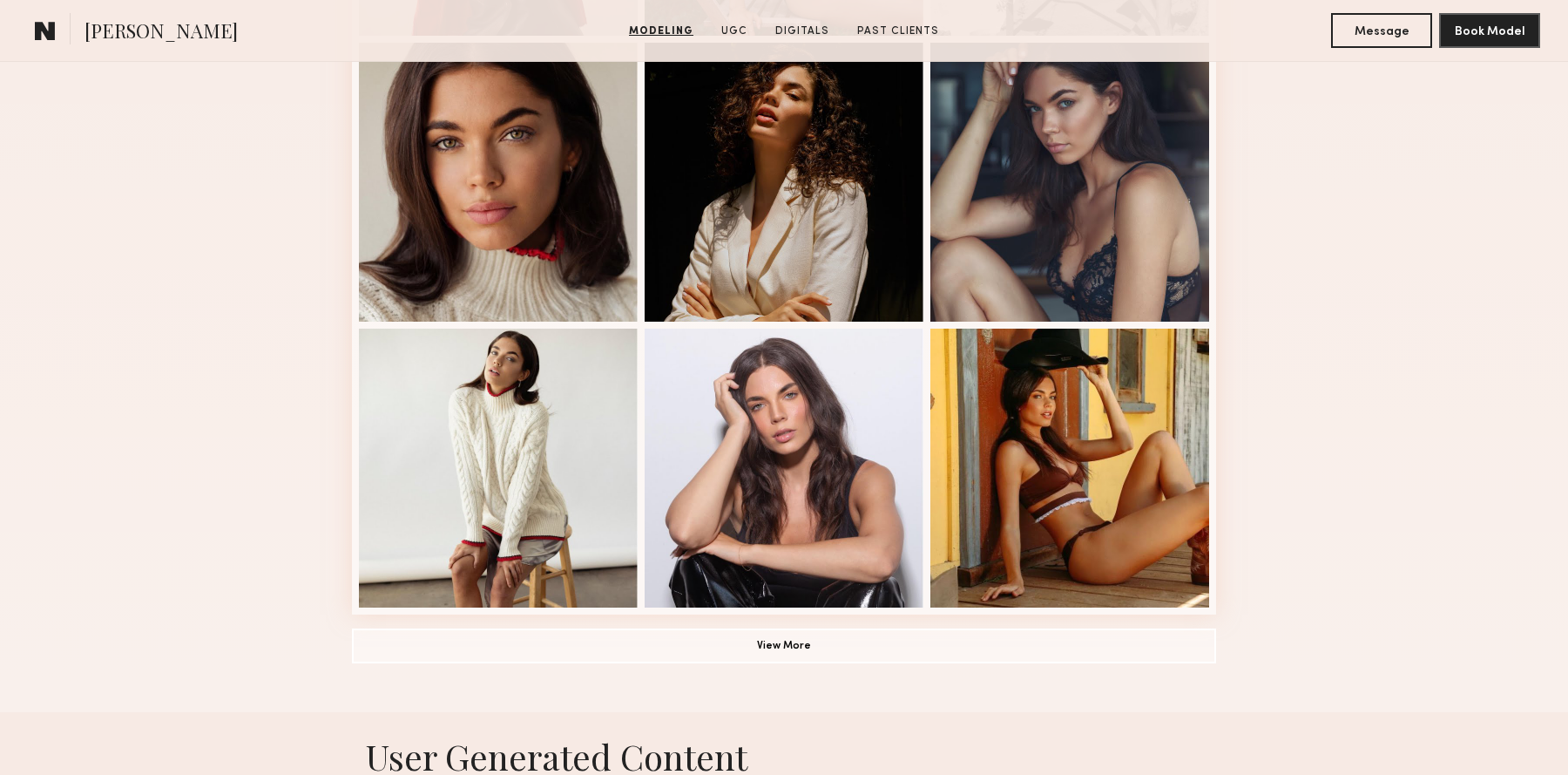
click at [916, 614] on div "Modeling Portfolio View More" at bounding box center [784, 33] width 864 height 1357
click at [916, 630] on button "View More" at bounding box center [784, 645] width 864 height 35
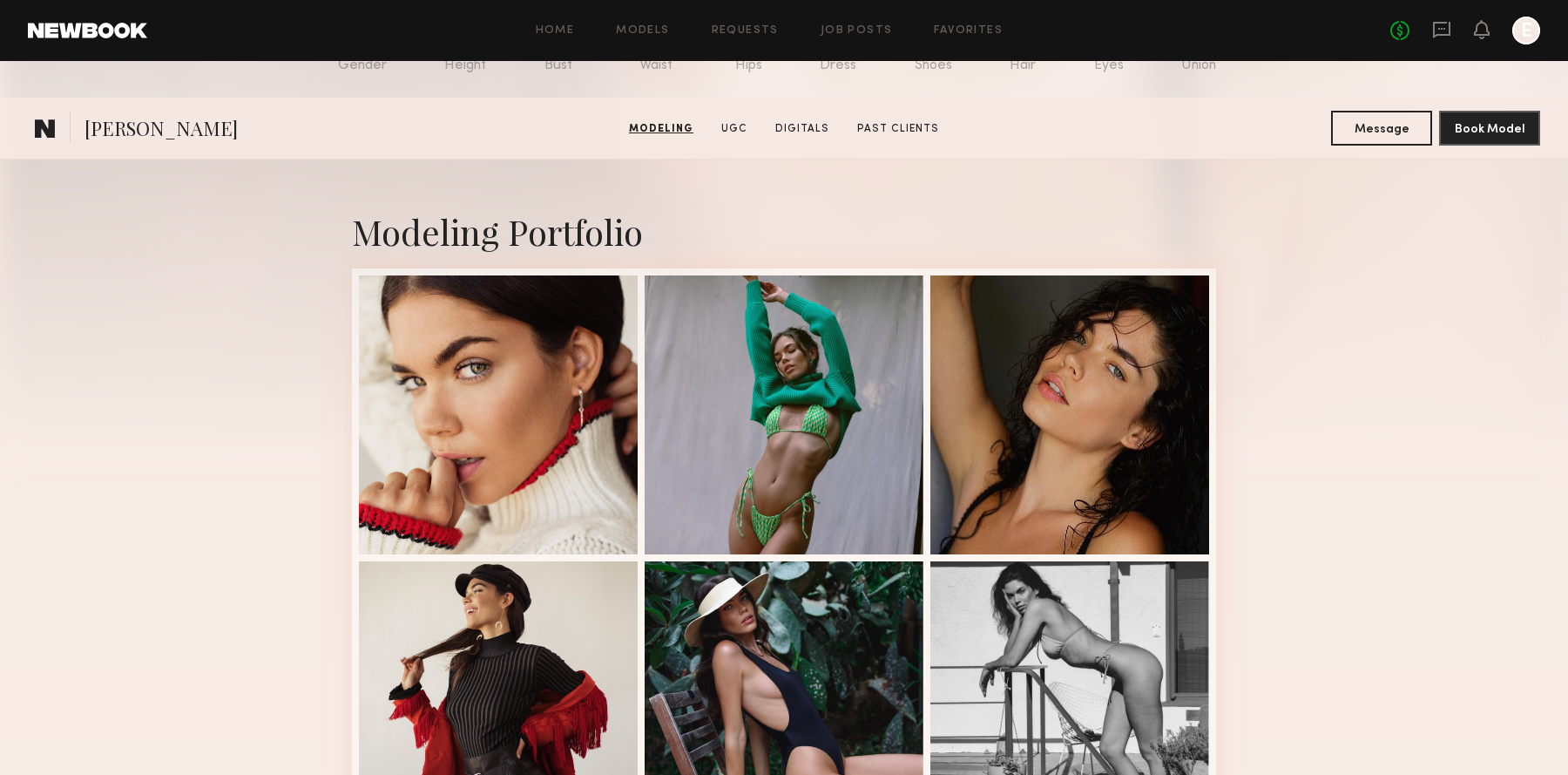
scroll to position [0, 0]
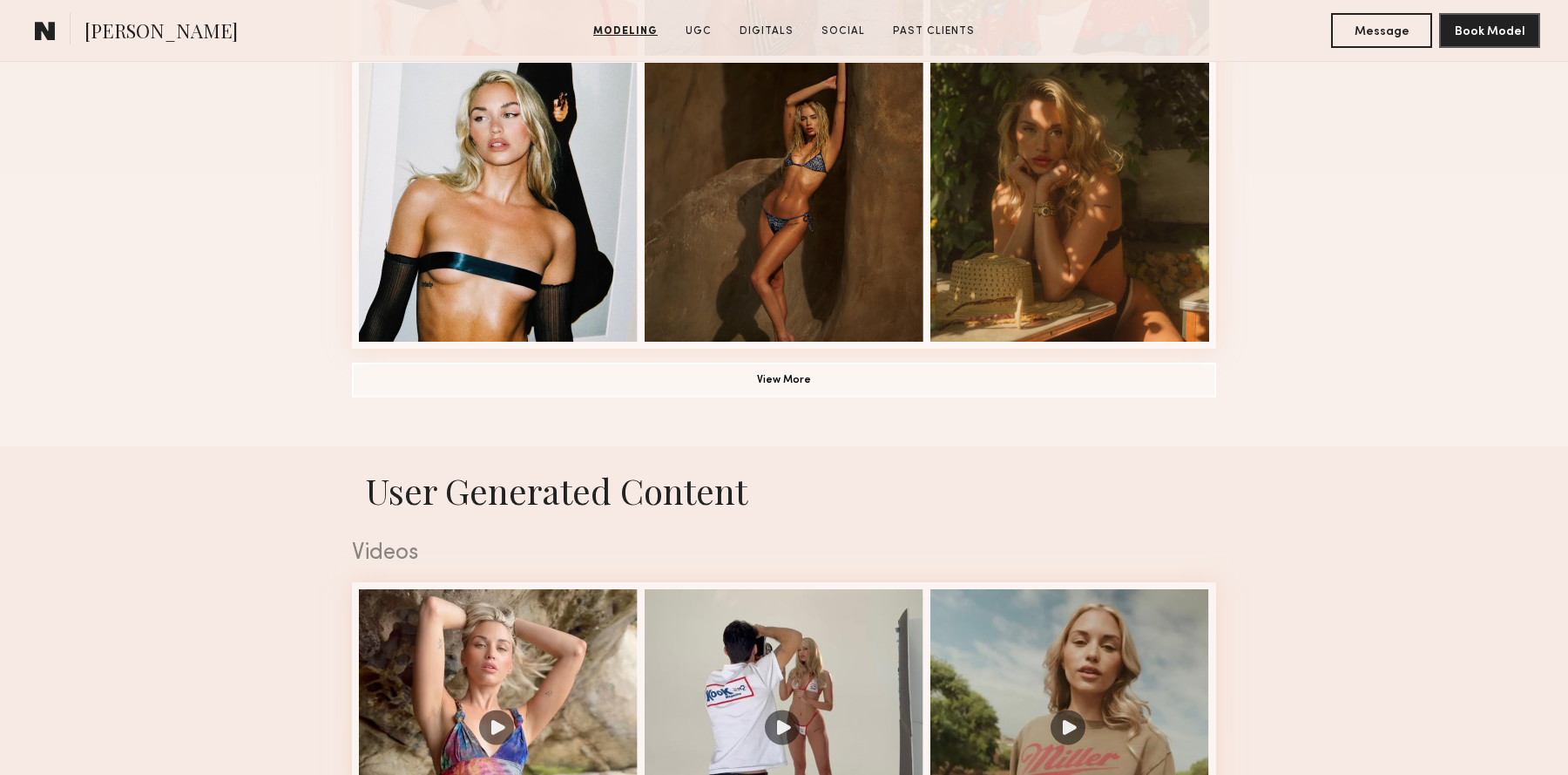
scroll to position [1385, 0]
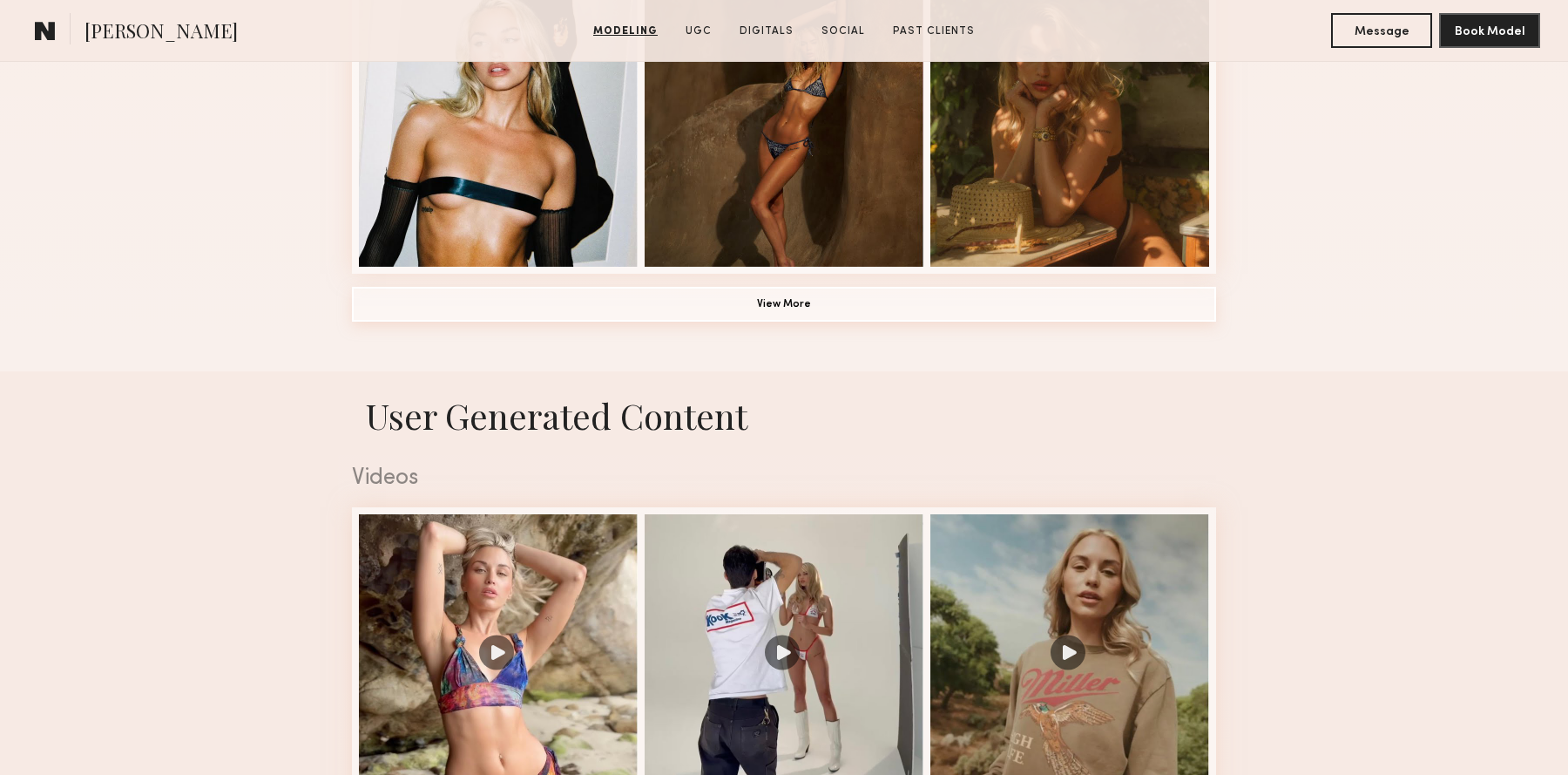
click at [958, 301] on button "View More" at bounding box center [784, 304] width 864 height 35
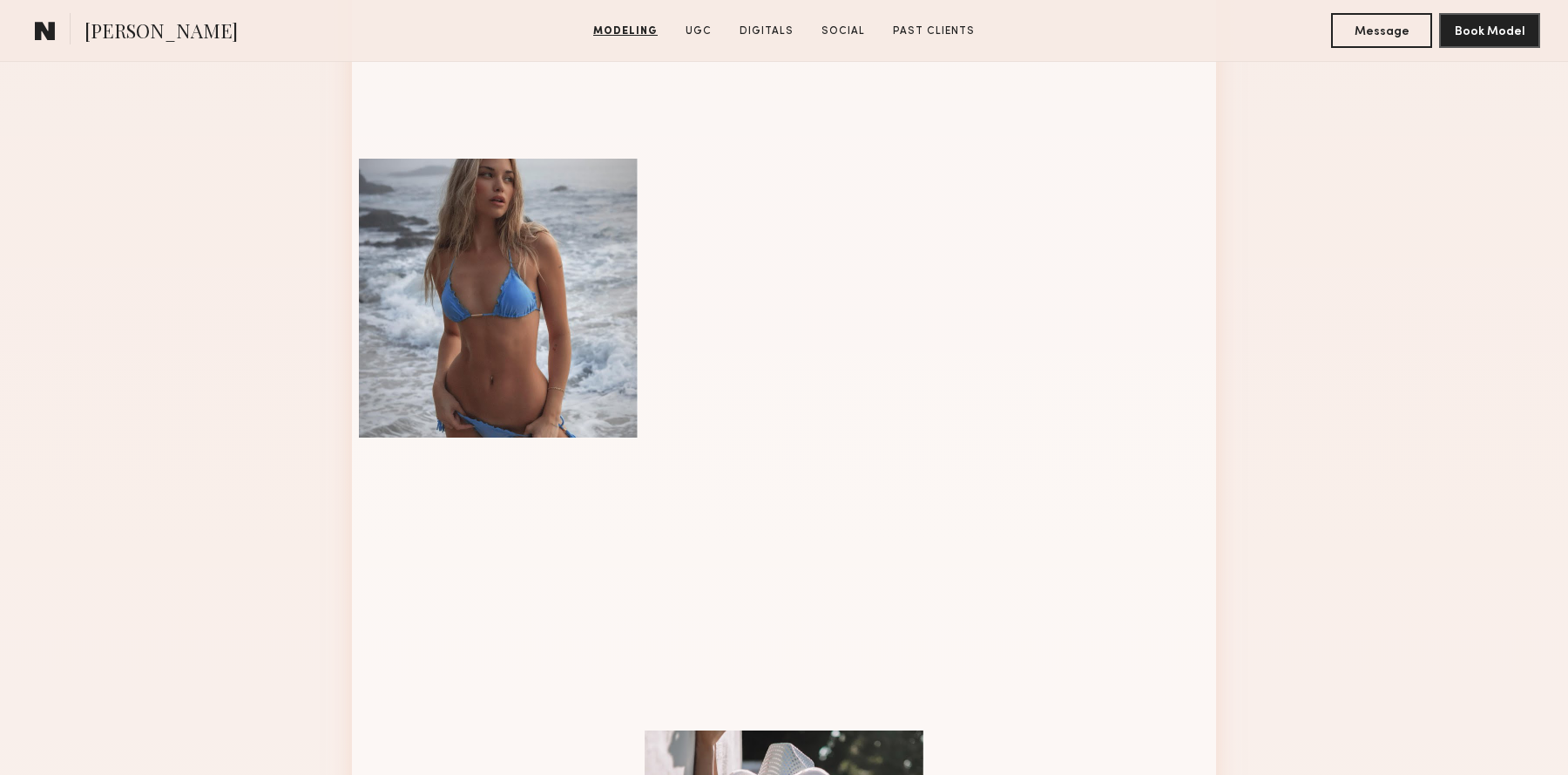
scroll to position [1797, 0]
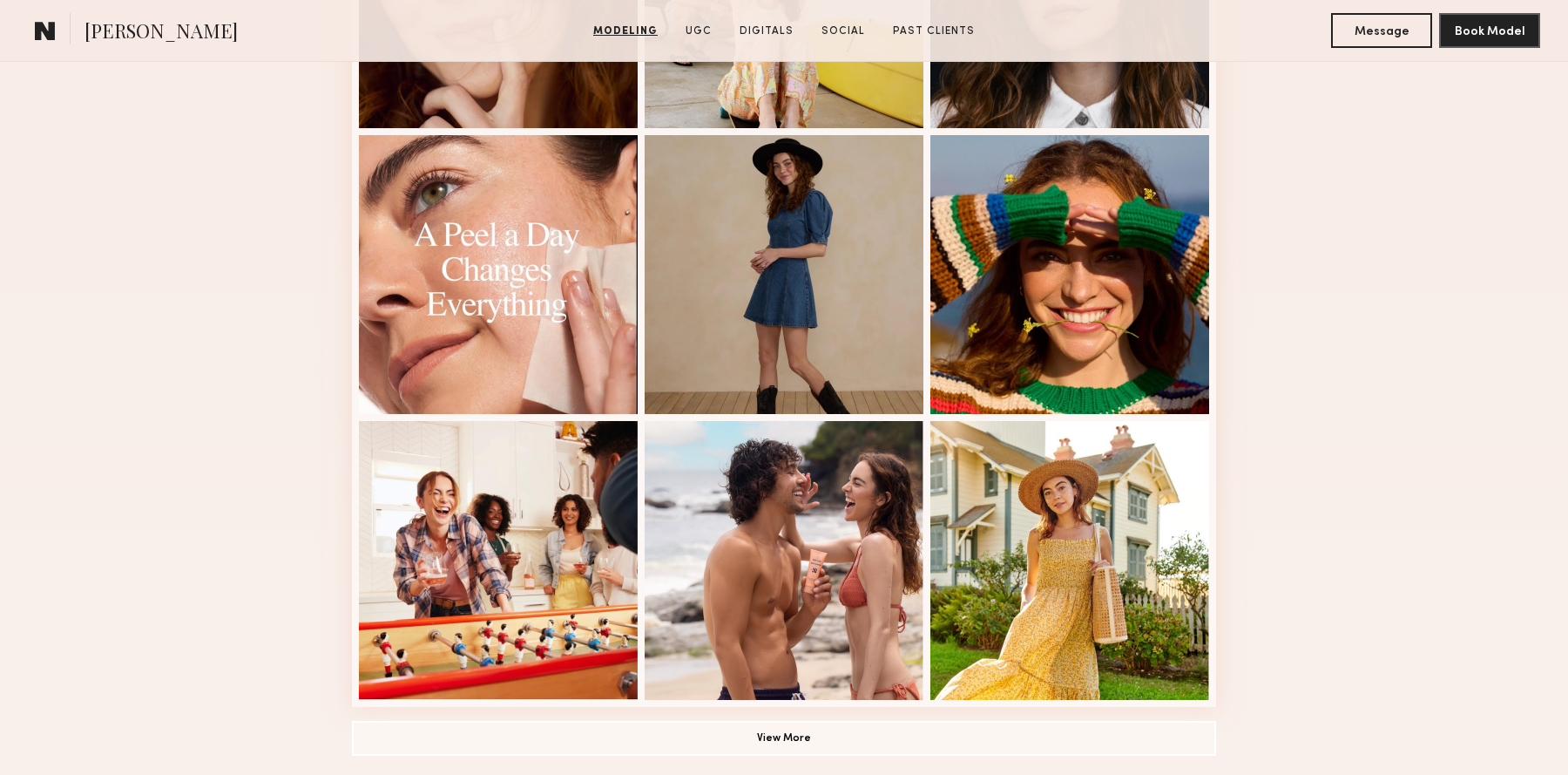
scroll to position [1178, 0]
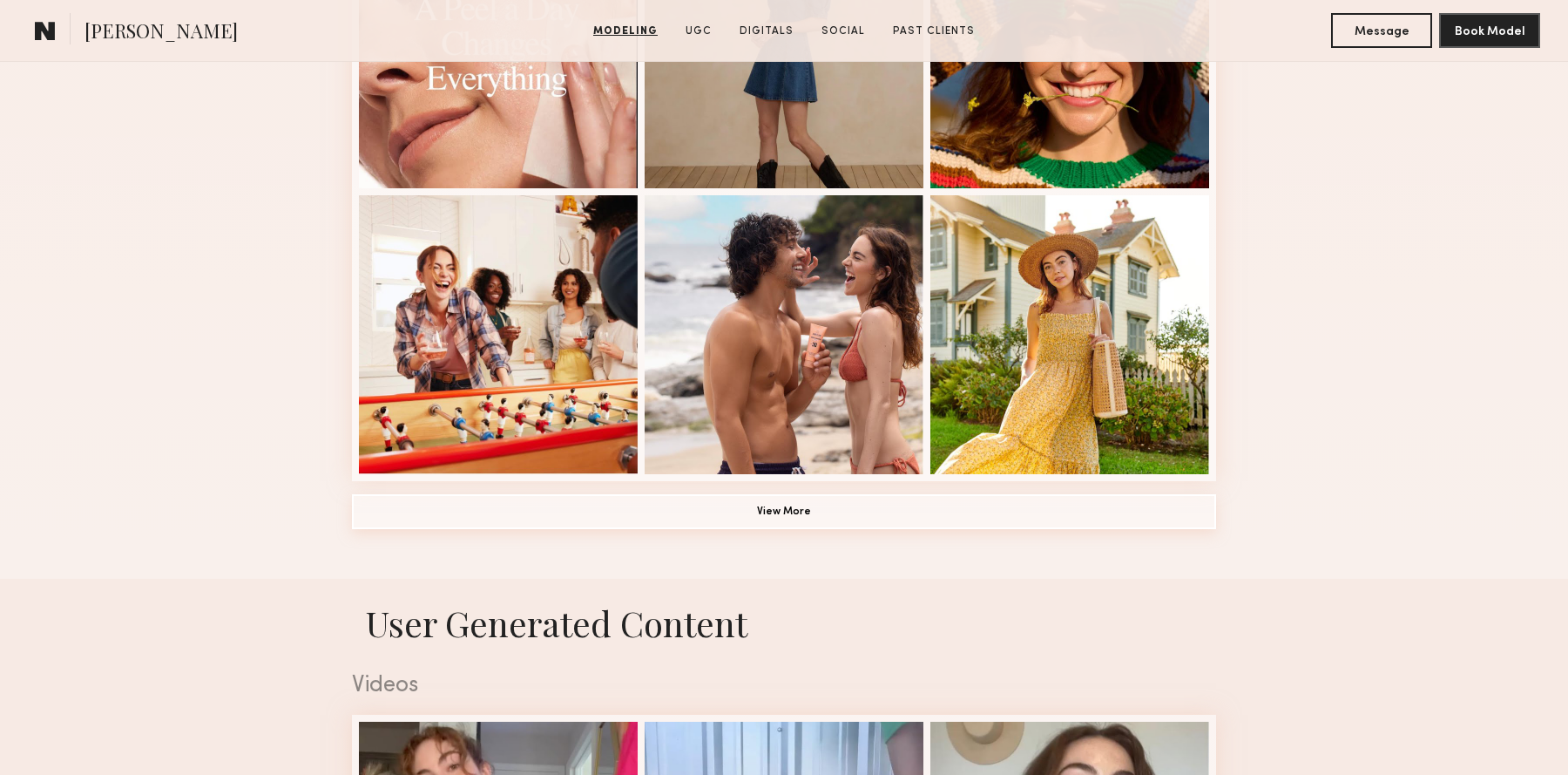
click at [957, 508] on button "View More" at bounding box center [784, 511] width 864 height 35
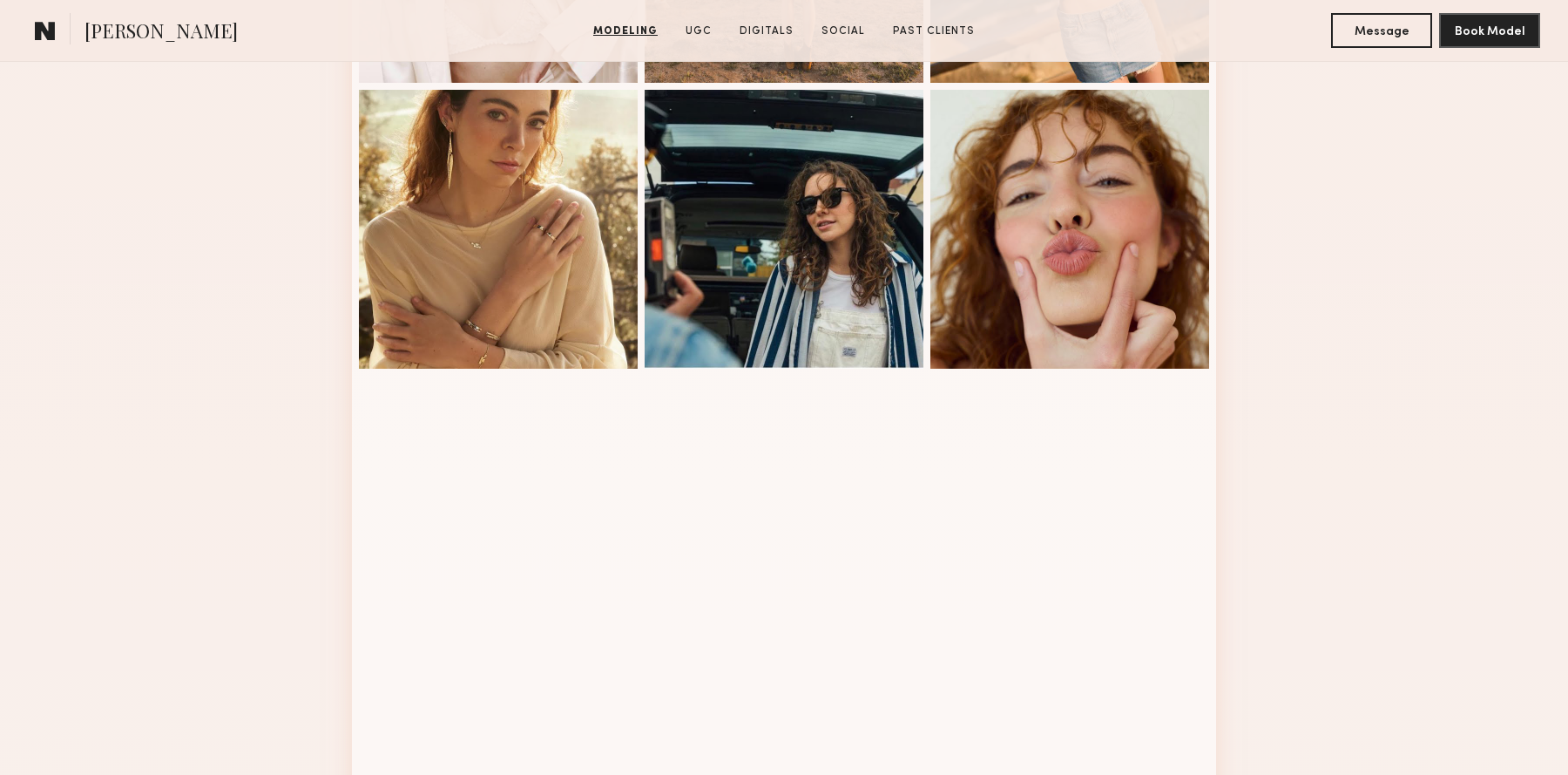
scroll to position [1856, 0]
